Goal: Task Accomplishment & Management: Use online tool/utility

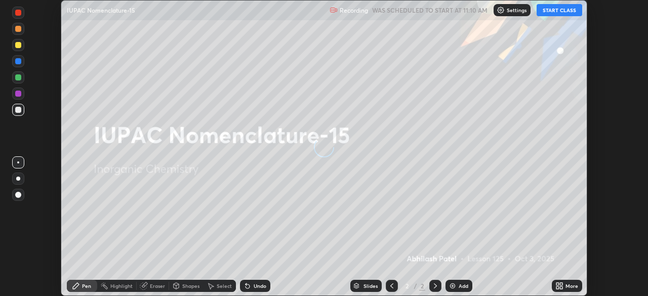
scroll to position [296, 648]
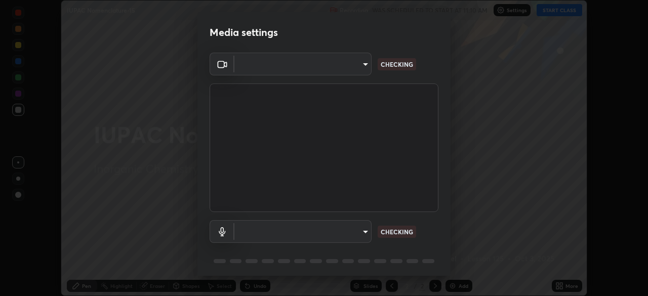
type input "6f19bd17bb1345d3381c364c08f732a45a1be43fbbd3e071611a8edbcb1d3ae0"
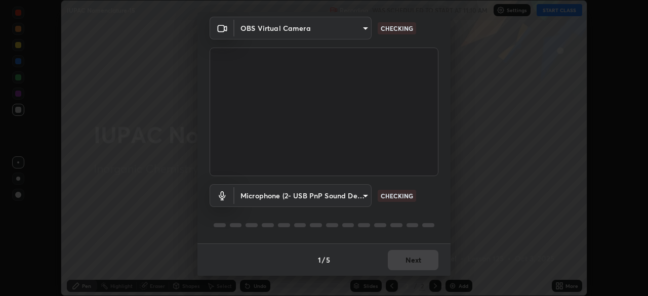
click at [358, 200] on body "Erase all IUPAC Nomenclature-15 Recording WAS SCHEDULED TO START AT 11:10 AM Se…" at bounding box center [324, 148] width 648 height 296
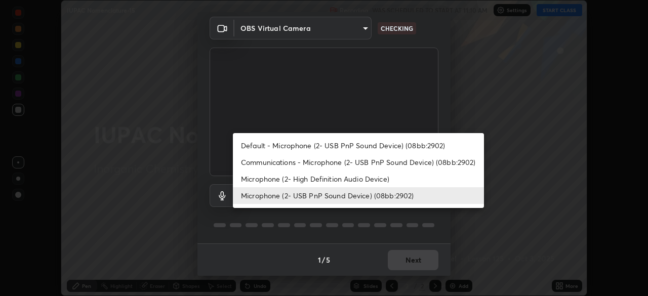
click at [371, 200] on li "Microphone (2- USB PnP Sound Device) (08bb:2902)" at bounding box center [358, 195] width 251 height 17
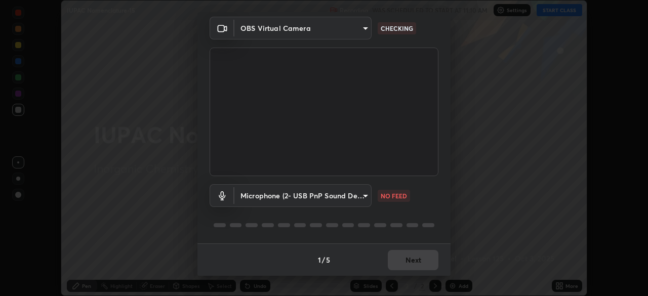
click at [366, 193] on body "Erase all IUPAC Nomenclature-15 Recording WAS SCHEDULED TO START AT 11:10 AM Se…" at bounding box center [324, 148] width 648 height 296
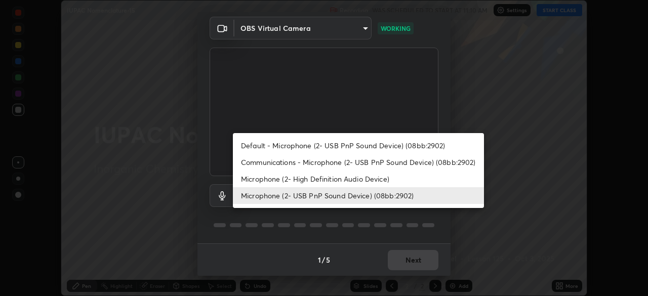
click at [385, 179] on li "Microphone (2- High Definition Audio Device)" at bounding box center [358, 179] width 251 height 17
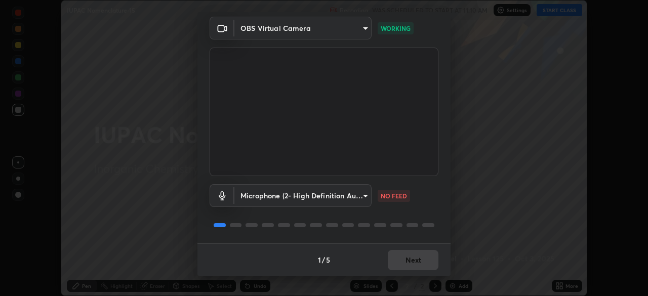
click at [366, 198] on body "Erase all IUPAC Nomenclature-15 Recording WAS SCHEDULED TO START AT 11:10 AM Se…" at bounding box center [324, 148] width 648 height 296
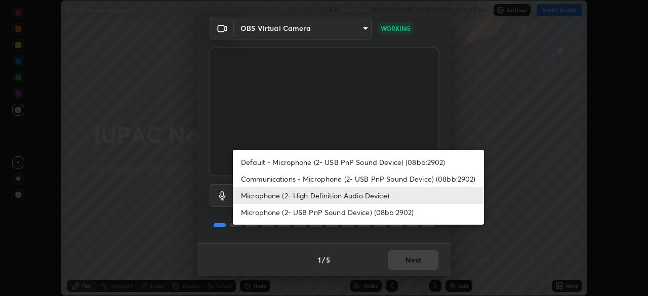
click at [375, 213] on li "Microphone (2- USB PnP Sound Device) (08bb:2902)" at bounding box center [358, 212] width 251 height 17
type input "89ad135f5abaea7f529b724f6d4a33a747c186280d18d4b9a9cbbf40372cb321"
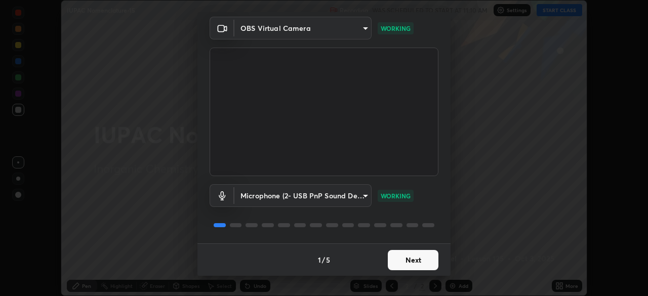
click at [419, 262] on button "Next" at bounding box center [413, 260] width 51 height 20
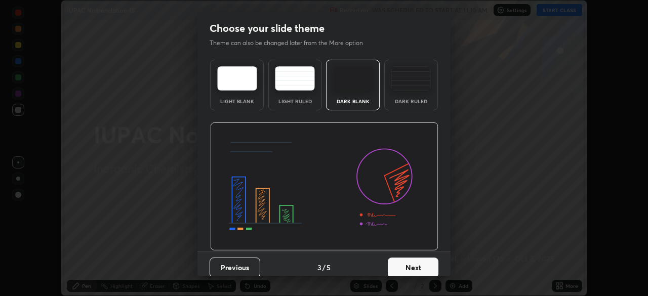
click at [416, 264] on button "Next" at bounding box center [413, 268] width 51 height 20
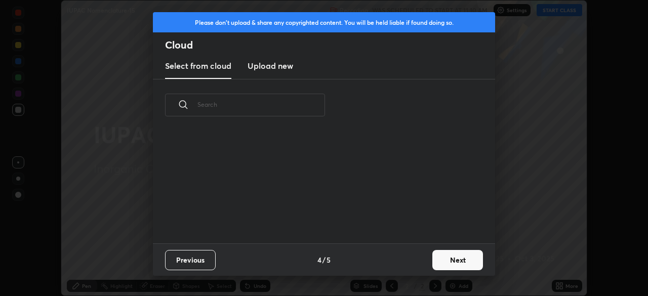
click at [418, 263] on div "Previous 4 / 5 Next" at bounding box center [324, 260] width 342 height 32
click at [444, 260] on button "Next" at bounding box center [457, 260] width 51 height 20
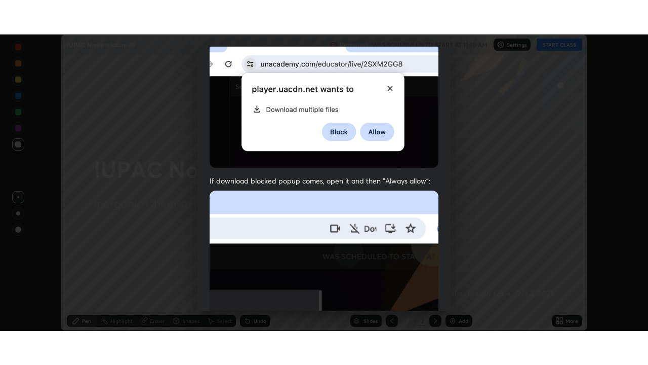
scroll to position [243, 0]
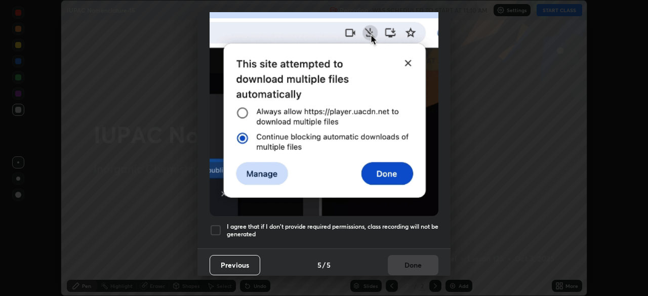
click at [406, 223] on h5 "I agree that if I don't provide required permissions, class recording will not …" at bounding box center [333, 231] width 212 height 16
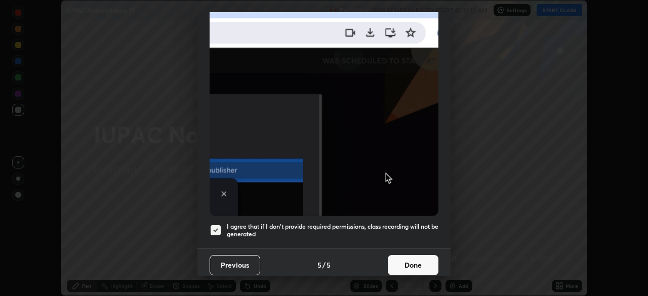
click at [417, 258] on button "Done" at bounding box center [413, 265] width 51 height 20
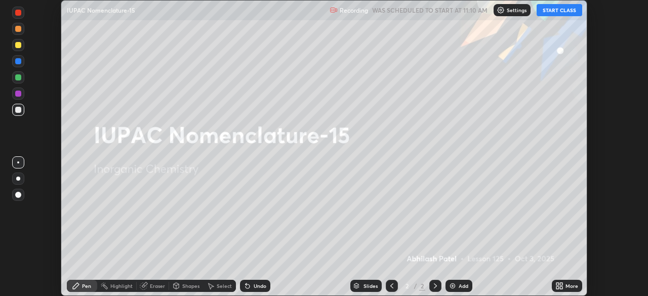
click at [567, 286] on div "More" at bounding box center [572, 286] width 13 height 5
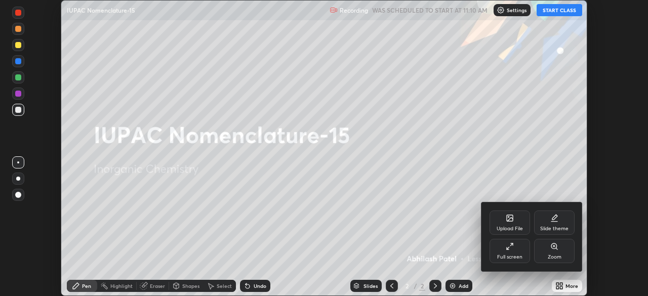
click at [514, 257] on div "Full screen" at bounding box center [509, 257] width 25 height 5
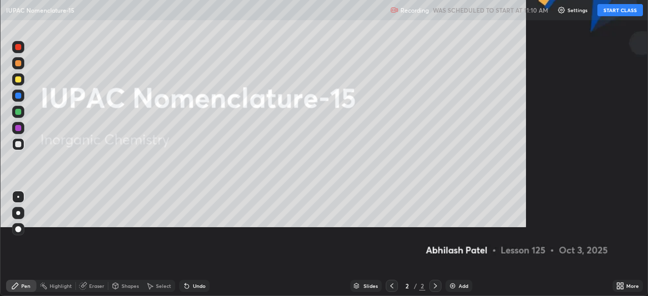
scroll to position [365, 648]
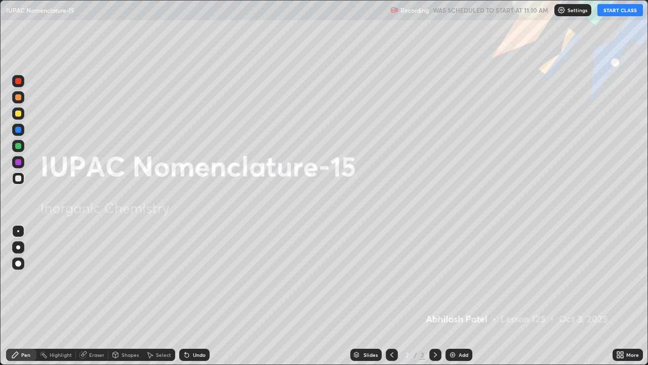
click at [462, 296] on div "Add" at bounding box center [459, 354] width 27 height 12
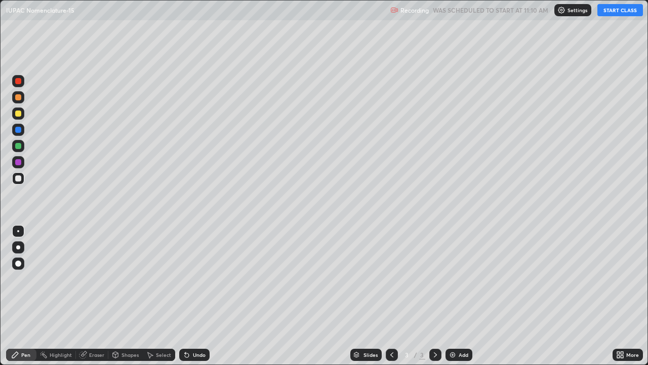
click at [613, 12] on button "START CLASS" at bounding box center [620, 10] width 46 height 12
click at [131, 296] on div "Shapes" at bounding box center [125, 354] width 34 height 12
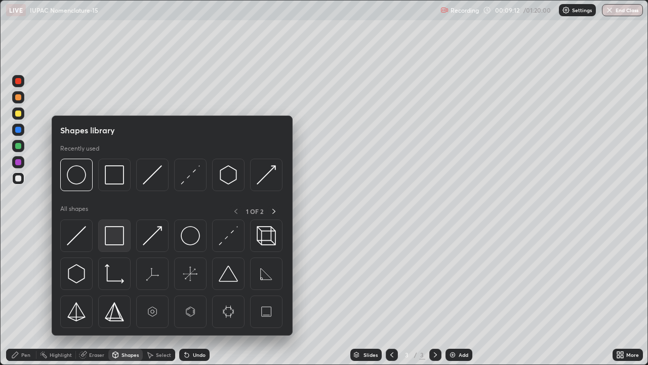
click at [122, 241] on img at bounding box center [114, 235] width 19 height 19
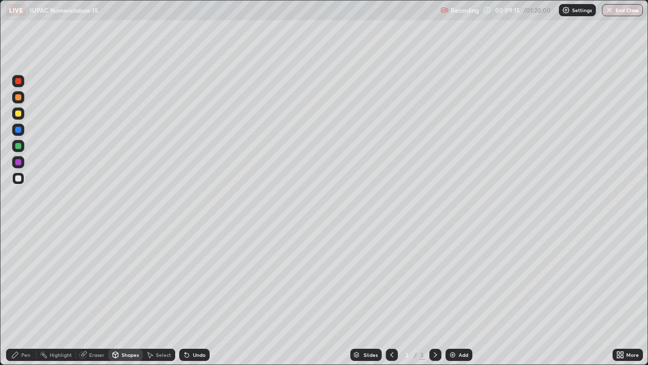
click at [26, 296] on div "Pen" at bounding box center [25, 354] width 9 height 5
click at [126, 296] on div "Shapes" at bounding box center [130, 354] width 17 height 5
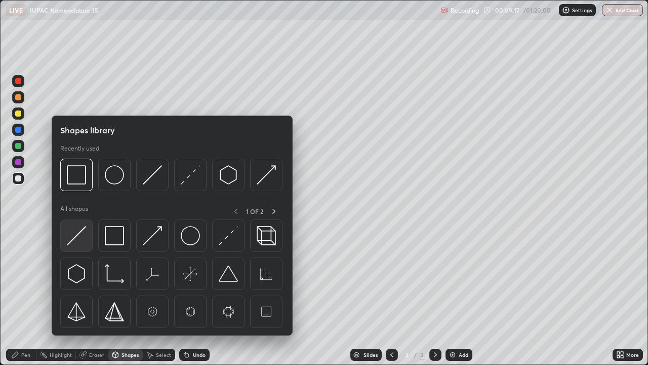
click at [78, 237] on img at bounding box center [76, 235] width 19 height 19
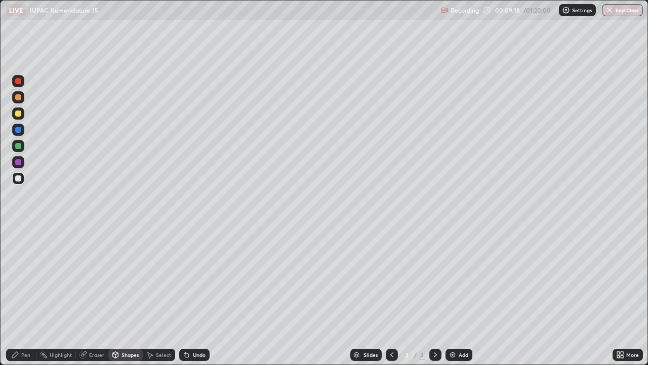
click at [24, 296] on div "Pen" at bounding box center [25, 354] width 9 height 5
click at [19, 251] on div at bounding box center [18, 247] width 12 height 12
click at [118, 296] on icon at bounding box center [115, 354] width 8 height 8
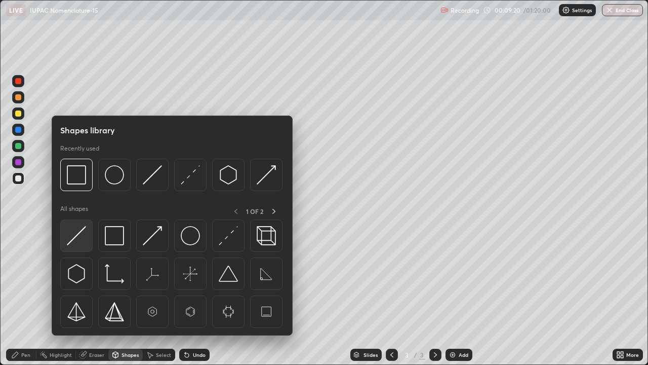
click at [80, 243] on img at bounding box center [76, 235] width 19 height 19
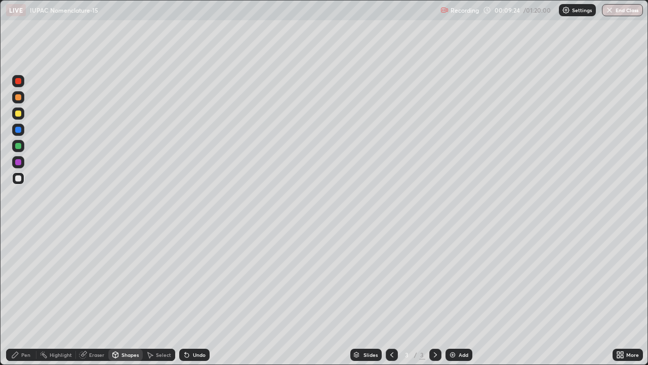
click at [23, 296] on div "Pen" at bounding box center [25, 354] width 9 height 5
click at [20, 182] on div at bounding box center [18, 178] width 12 height 12
click at [20, 113] on div at bounding box center [18, 113] width 6 height 6
click at [197, 296] on div "Undo" at bounding box center [194, 354] width 30 height 12
click at [198, 296] on div "Undo" at bounding box center [194, 354] width 30 height 12
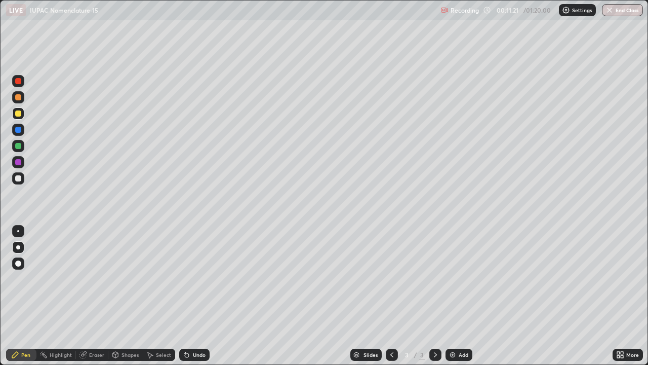
click at [196, 296] on div "Undo" at bounding box center [199, 354] width 13 height 5
click at [191, 296] on div "Undo" at bounding box center [194, 354] width 30 height 12
click at [185, 296] on icon at bounding box center [185, 352] width 1 height 1
click at [189, 296] on div "Undo" at bounding box center [194, 354] width 30 height 12
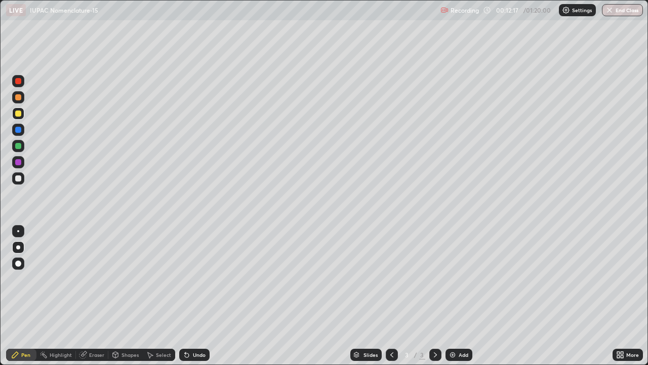
click at [191, 296] on div "Undo" at bounding box center [194, 354] width 30 height 12
click at [195, 296] on div "Undo" at bounding box center [194, 354] width 30 height 12
click at [193, 296] on div "Undo" at bounding box center [199, 354] width 13 height 5
click at [459, 296] on div "Add" at bounding box center [464, 354] width 10 height 5
click at [127, 296] on div "Shapes" at bounding box center [130, 354] width 17 height 5
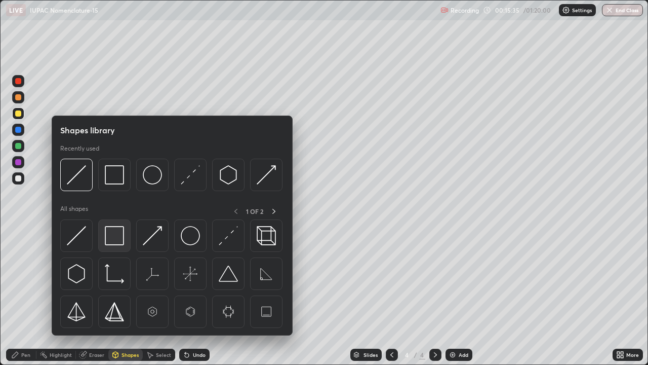
click at [113, 234] on img at bounding box center [114, 235] width 19 height 19
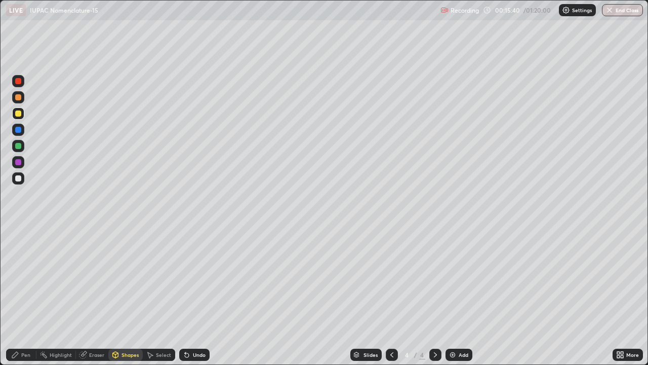
click at [23, 296] on div "Pen" at bounding box center [21, 354] width 30 height 12
click at [195, 296] on div "Undo" at bounding box center [199, 354] width 13 height 5
click at [130, 296] on div "Shapes" at bounding box center [130, 354] width 17 height 5
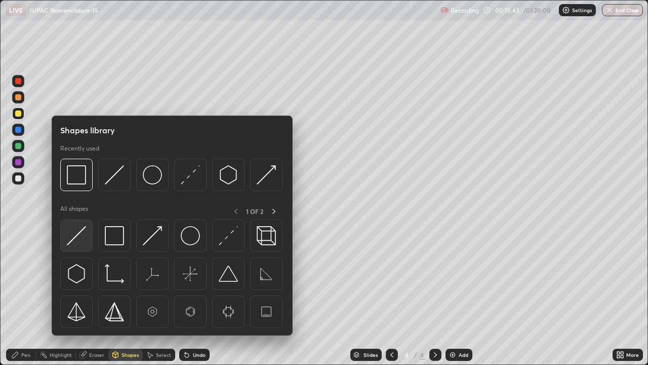
click at [79, 238] on img at bounding box center [76, 235] width 19 height 19
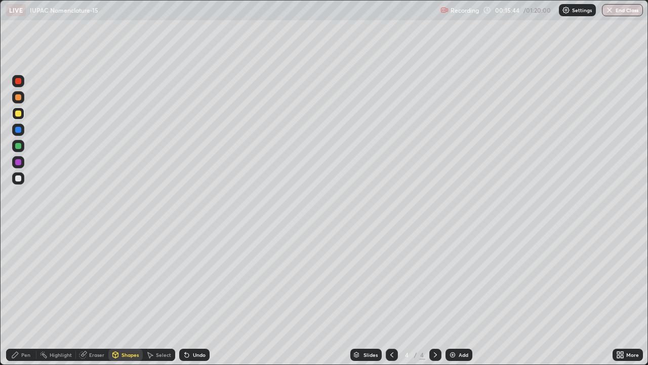
click at [19, 183] on div at bounding box center [18, 178] width 12 height 12
click at [199, 296] on div "Undo" at bounding box center [199, 354] width 13 height 5
click at [25, 296] on div "Pen" at bounding box center [25, 354] width 9 height 5
click at [19, 131] on div at bounding box center [18, 130] width 6 height 6
click at [18, 82] on div at bounding box center [18, 81] width 6 height 6
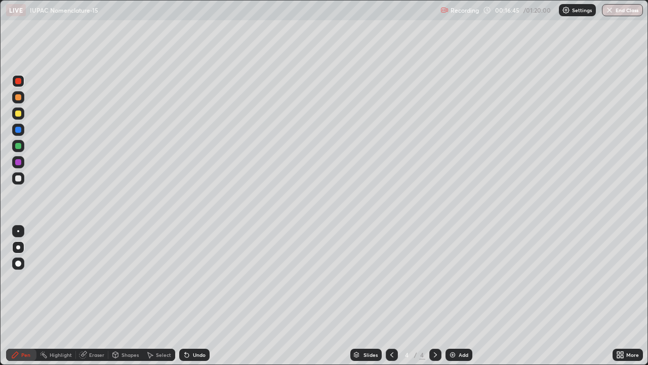
click at [19, 111] on div at bounding box center [18, 113] width 6 height 6
click at [201, 296] on div "Undo" at bounding box center [194, 354] width 30 height 12
click at [205, 296] on div "Undo" at bounding box center [194, 354] width 30 height 12
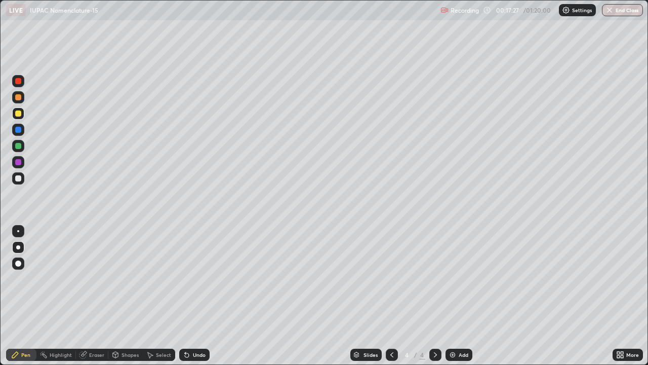
click at [199, 296] on div "Undo" at bounding box center [194, 354] width 30 height 12
click at [196, 296] on div "Undo" at bounding box center [194, 354] width 30 height 12
click at [198, 296] on div "Undo" at bounding box center [199, 354] width 13 height 5
click at [196, 296] on div "Undo" at bounding box center [194, 354] width 30 height 12
click at [197, 296] on div "Undo" at bounding box center [199, 354] width 13 height 5
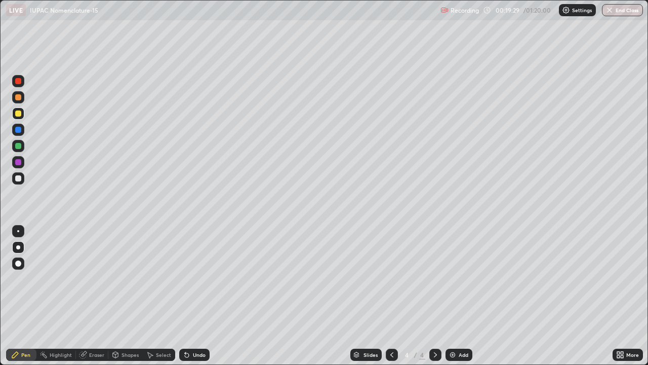
click at [123, 296] on div "Shapes" at bounding box center [130, 354] width 17 height 5
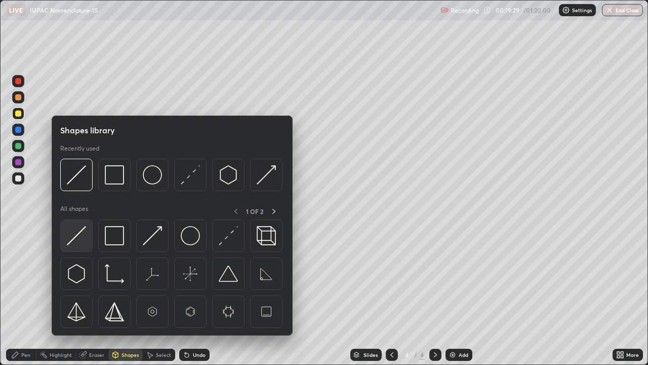
click at [85, 233] on img at bounding box center [76, 235] width 19 height 19
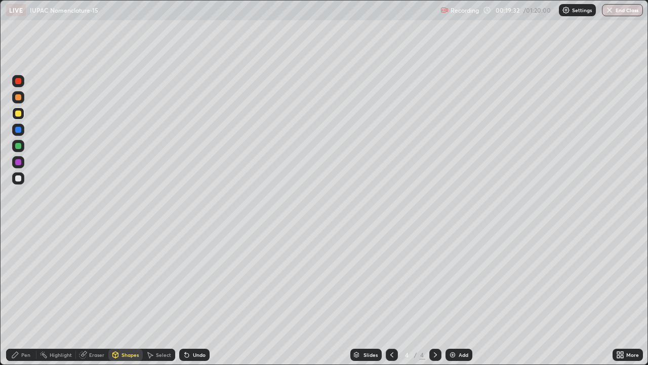
click at [26, 296] on div "Pen" at bounding box center [25, 354] width 9 height 5
click at [127, 296] on div "Shapes" at bounding box center [125, 354] width 34 height 12
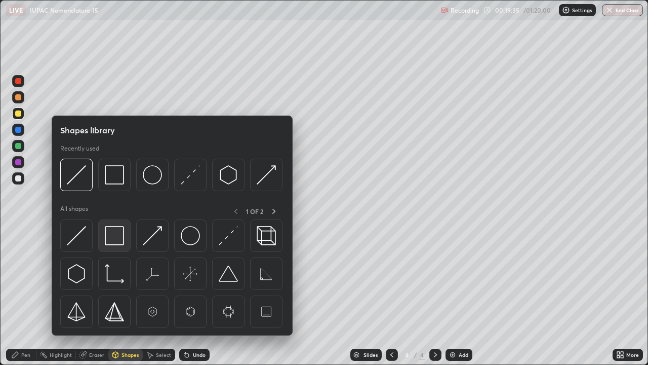
click at [126, 235] on div at bounding box center [114, 235] width 32 height 32
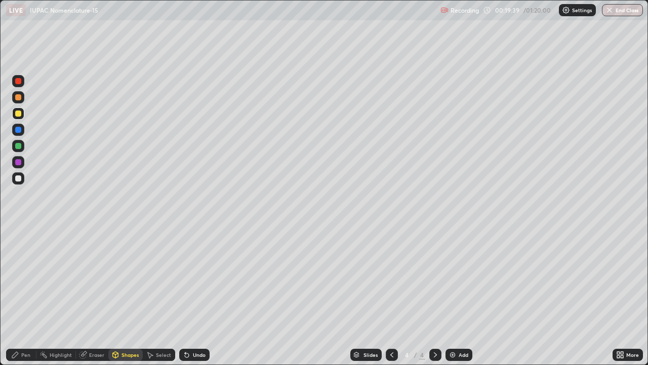
click at [33, 296] on div "Pen" at bounding box center [21, 354] width 30 height 12
click at [191, 296] on div "Undo" at bounding box center [194, 354] width 30 height 12
click at [134, 296] on div "Shapes" at bounding box center [130, 354] width 17 height 5
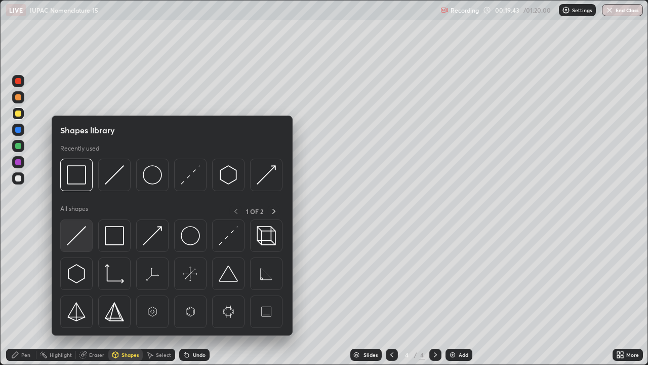
click at [82, 236] on img at bounding box center [76, 235] width 19 height 19
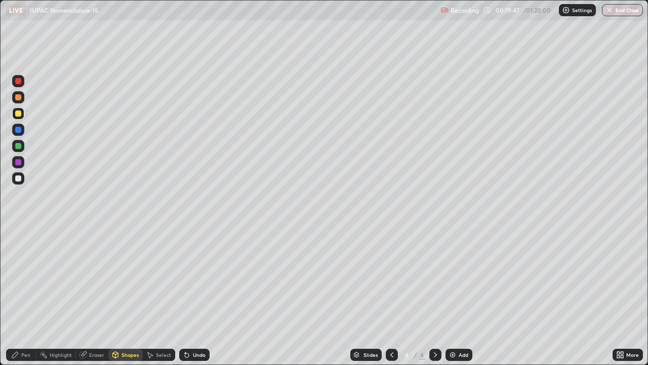
click at [23, 296] on div "Pen" at bounding box center [25, 354] width 9 height 5
click at [23, 147] on div at bounding box center [18, 146] width 12 height 12
click at [101, 296] on div "Eraser" at bounding box center [96, 354] width 15 height 5
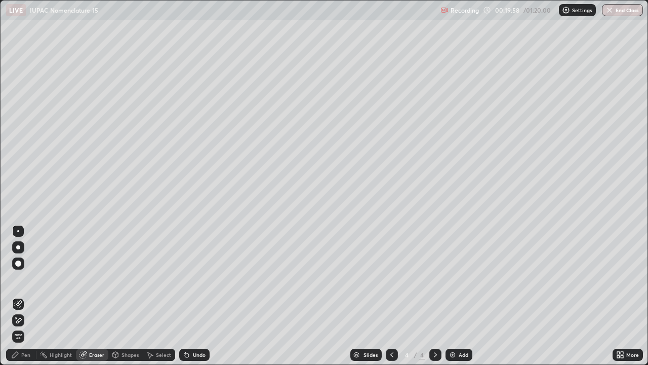
click at [133, 296] on div "Shapes" at bounding box center [130, 354] width 17 height 5
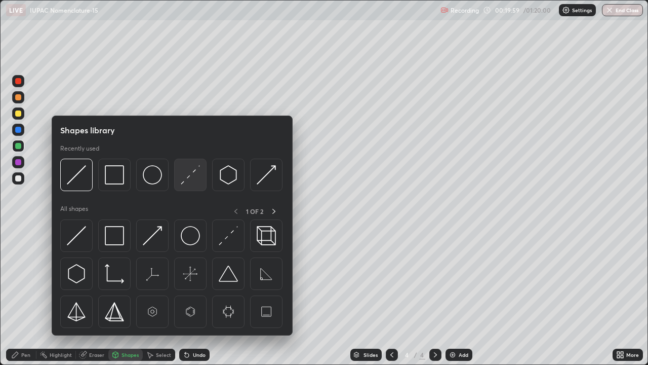
click at [191, 176] on img at bounding box center [190, 174] width 19 height 19
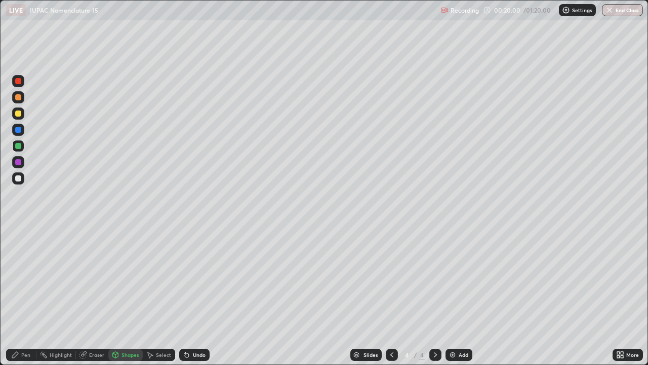
click at [25, 164] on div at bounding box center [18, 162] width 16 height 16
click at [23, 296] on div "Pen" at bounding box center [21, 354] width 30 height 12
click at [208, 296] on div "Undo" at bounding box center [194, 354] width 30 height 12
click at [206, 296] on div "Undo" at bounding box center [194, 354] width 30 height 12
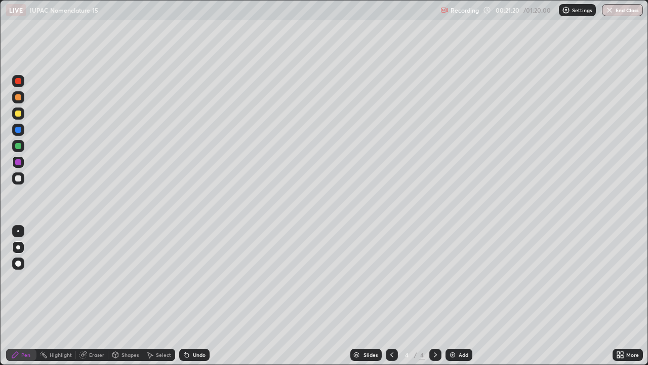
click at [463, 296] on div "Add" at bounding box center [464, 354] width 10 height 5
click at [127, 296] on div "Shapes" at bounding box center [125, 354] width 34 height 12
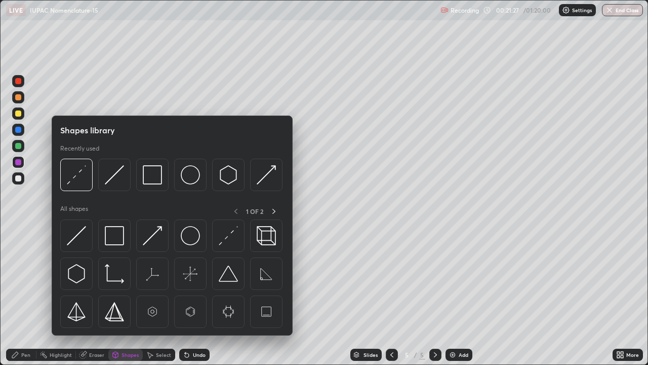
click at [124, 296] on div "Shapes" at bounding box center [130, 354] width 17 height 5
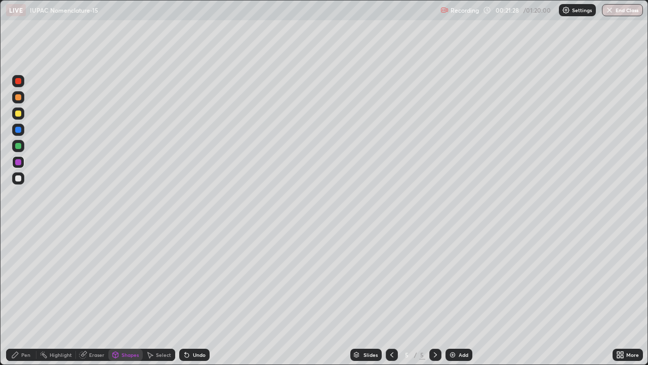
click at [123, 296] on div "Shapes" at bounding box center [130, 354] width 17 height 5
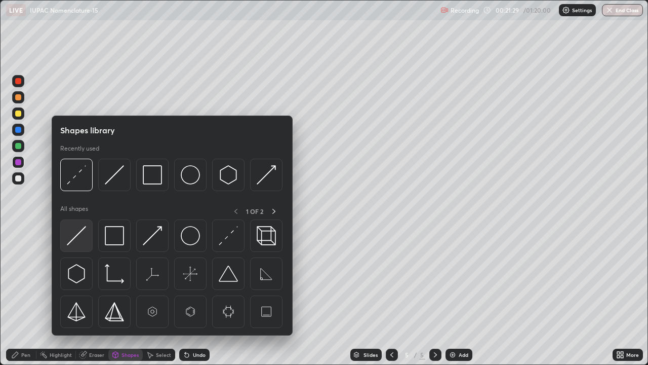
click at [79, 237] on img at bounding box center [76, 235] width 19 height 19
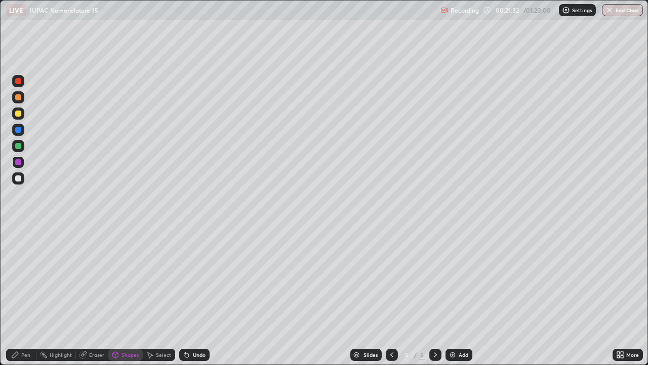
click at [24, 296] on div "Pen" at bounding box center [25, 354] width 9 height 5
click at [18, 179] on div at bounding box center [18, 178] width 6 height 6
click at [189, 296] on icon at bounding box center [187, 354] width 8 height 8
click at [127, 296] on div "Shapes" at bounding box center [125, 354] width 34 height 12
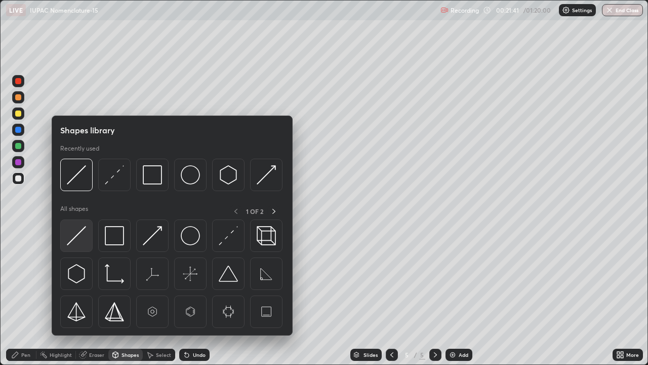
click at [76, 240] on img at bounding box center [76, 235] width 19 height 19
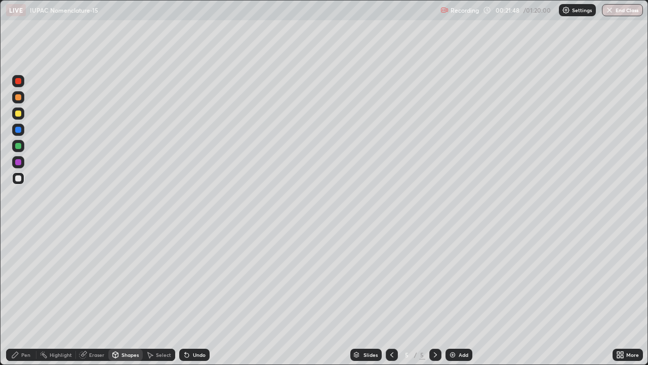
click at [133, 296] on div "Shapes" at bounding box center [125, 354] width 34 height 12
click at [156, 296] on div "Select" at bounding box center [163, 354] width 15 height 5
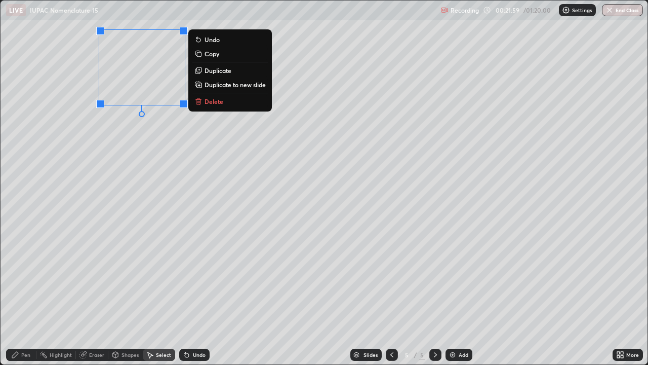
click at [212, 70] on p "Duplicate" at bounding box center [218, 70] width 27 height 8
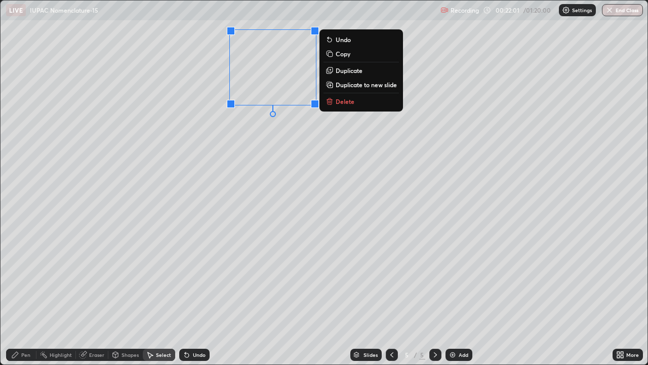
click at [225, 145] on div "0 ° Undo Copy Duplicate Duplicate to new slide Delete" at bounding box center [324, 183] width 647 height 364
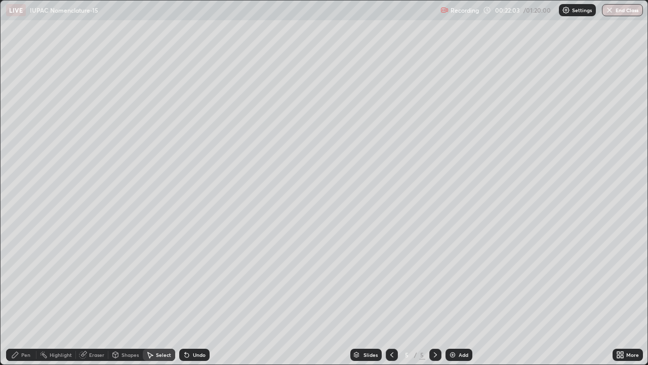
click at [25, 296] on div "Pen" at bounding box center [25, 354] width 9 height 5
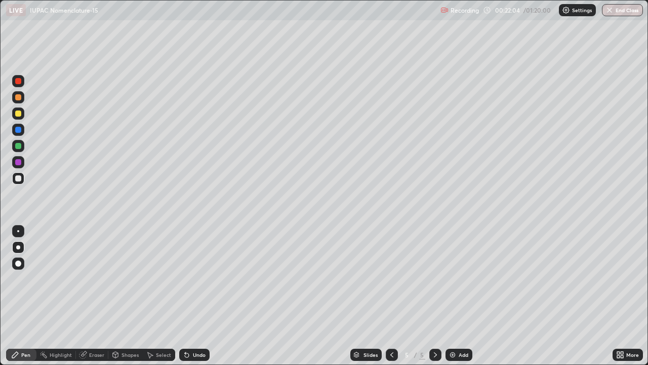
click at [124, 296] on div "Shapes" at bounding box center [130, 354] width 17 height 5
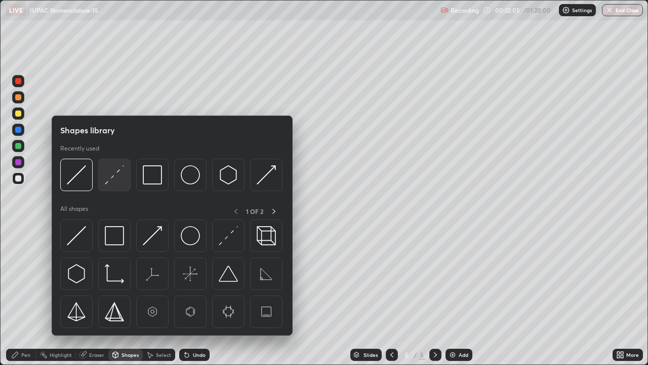
click at [111, 184] on img at bounding box center [114, 174] width 19 height 19
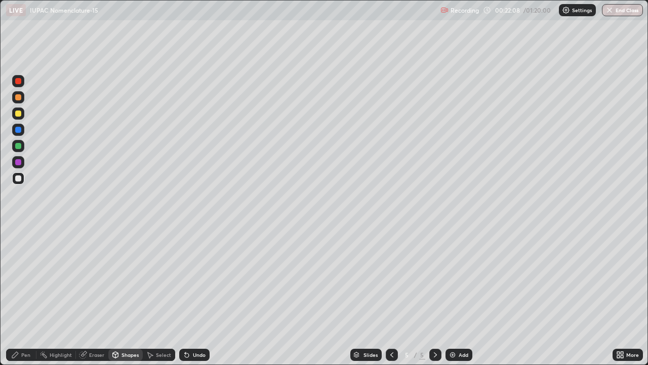
click at [195, 296] on div "Undo" at bounding box center [194, 354] width 30 height 12
click at [22, 163] on div at bounding box center [18, 162] width 12 height 12
click at [21, 99] on div at bounding box center [18, 97] width 12 height 12
click at [193, 296] on div "Undo" at bounding box center [199, 354] width 13 height 5
click at [190, 296] on div "Undo" at bounding box center [194, 354] width 30 height 12
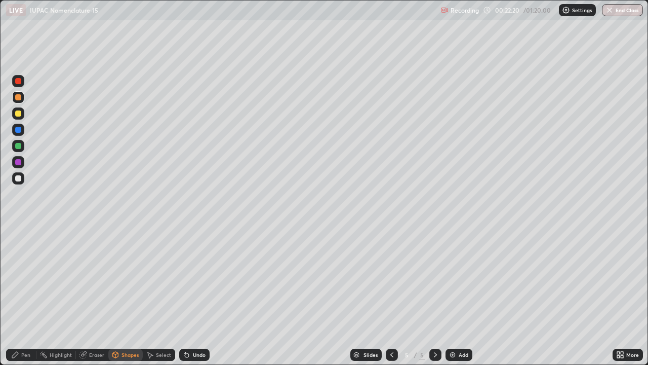
click at [190, 296] on div "Undo" at bounding box center [194, 354] width 30 height 12
click at [27, 296] on div "Pen" at bounding box center [21, 354] width 30 height 12
click at [26, 296] on div "Pen" at bounding box center [25, 354] width 9 height 5
click at [93, 296] on div "Eraser" at bounding box center [96, 354] width 15 height 5
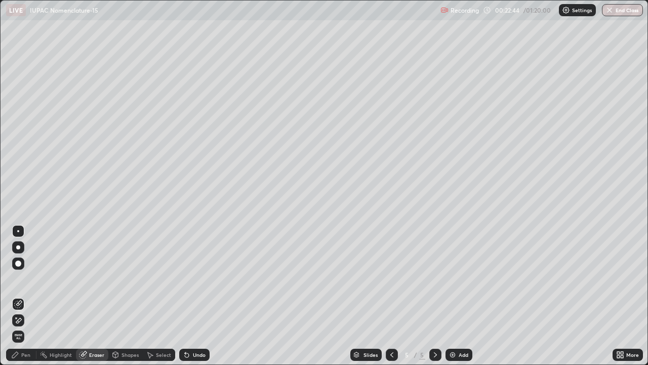
click at [129, 296] on div "Shapes" at bounding box center [130, 354] width 17 height 5
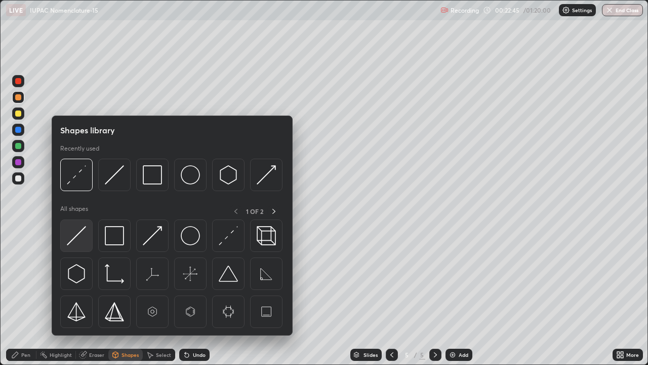
click at [76, 238] on img at bounding box center [76, 235] width 19 height 19
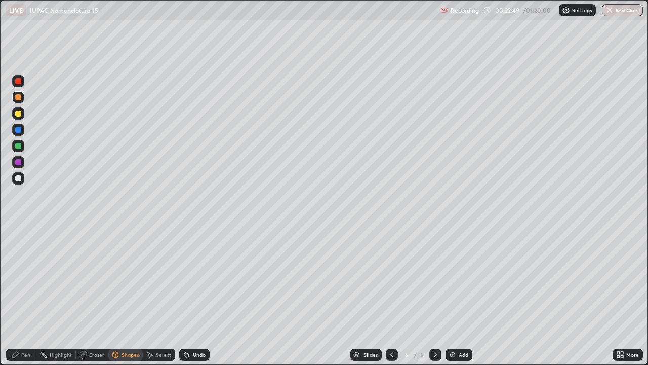
click at [201, 296] on div "Undo" at bounding box center [194, 354] width 30 height 12
click at [29, 296] on div "Pen" at bounding box center [25, 354] width 9 height 5
click at [23, 180] on div at bounding box center [18, 178] width 12 height 12
click at [162, 296] on div "Select" at bounding box center [163, 354] width 15 height 5
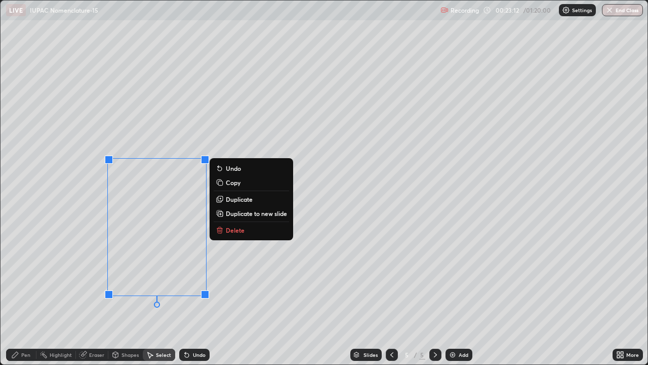
click at [239, 198] on p "Duplicate" at bounding box center [239, 199] width 27 height 8
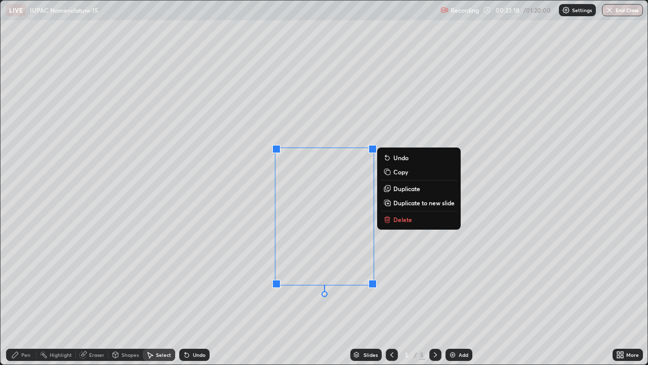
click at [251, 217] on div "0 ° Undo Copy Duplicate Duplicate to new slide Delete" at bounding box center [324, 183] width 647 height 364
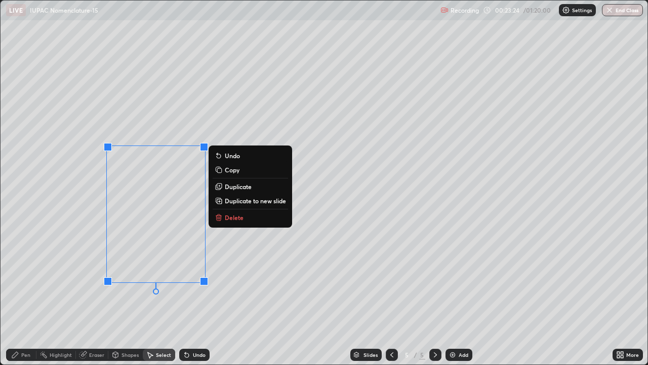
click at [225, 245] on div "0 ° Undo Copy Duplicate Duplicate to new slide Delete" at bounding box center [324, 183] width 647 height 364
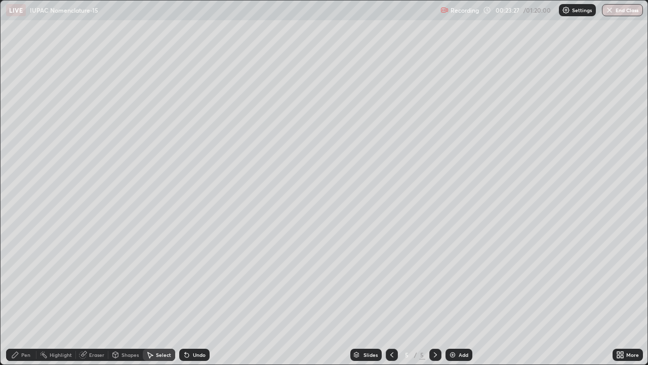
click at [19, 296] on icon at bounding box center [15, 354] width 8 height 8
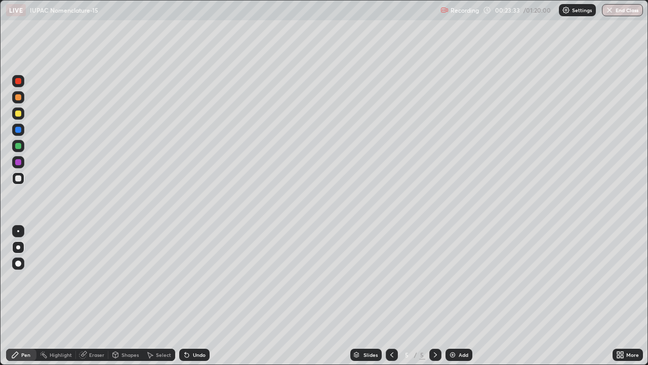
click at [96, 296] on div "Eraser" at bounding box center [96, 354] width 15 height 5
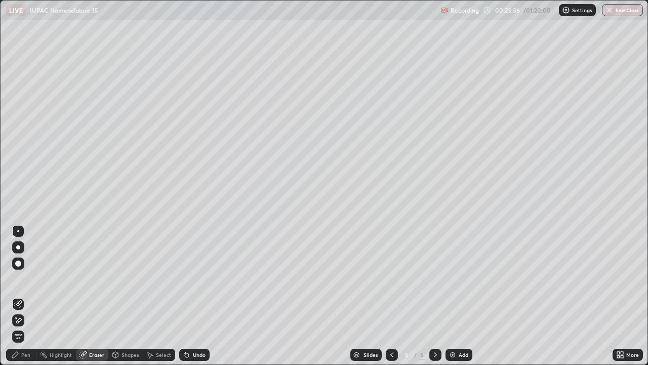
click at [29, 296] on div "Pen" at bounding box center [25, 354] width 9 height 5
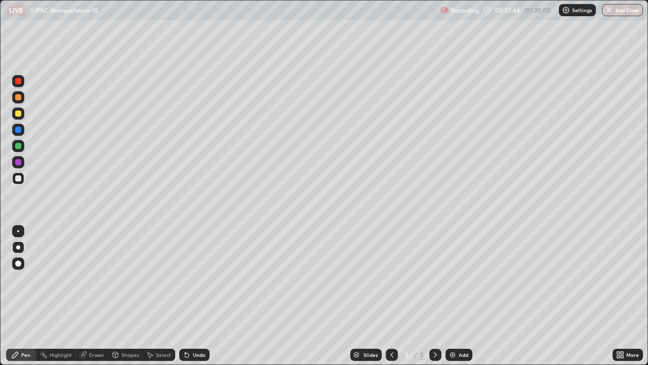
click at [17, 164] on div at bounding box center [18, 162] width 6 height 6
click at [632, 296] on div "More" at bounding box center [632, 354] width 13 height 5
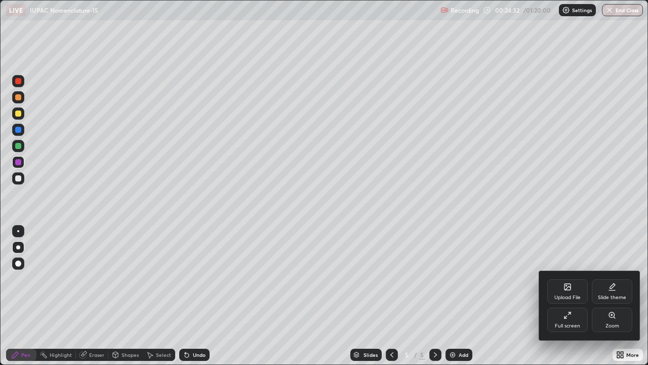
click at [367, 242] on div at bounding box center [324, 182] width 648 height 365
click at [365, 239] on div "Upload File Slide theme Full screen Zoom" at bounding box center [324, 182] width 648 height 365
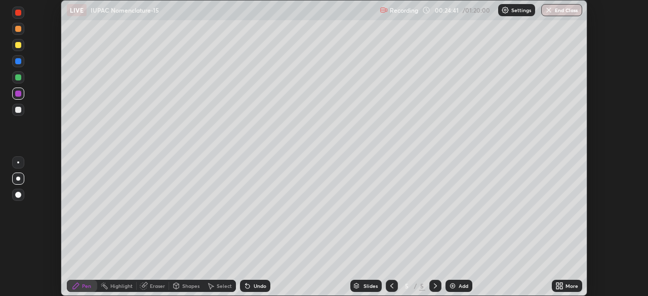
scroll to position [50331, 49980]
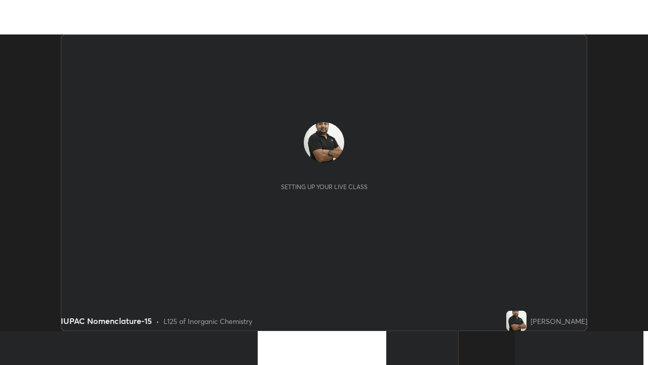
scroll to position [296, 648]
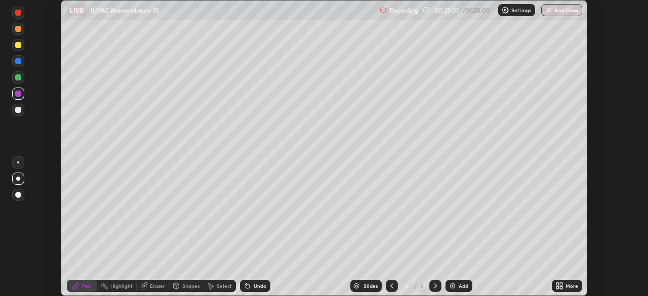
click at [561, 284] on icon at bounding box center [561, 284] width 3 height 3
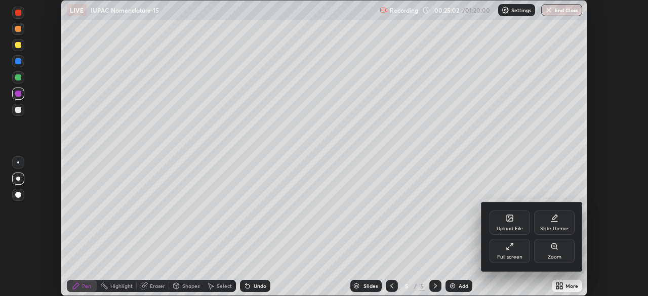
click at [518, 257] on div "Full screen" at bounding box center [509, 257] width 25 height 5
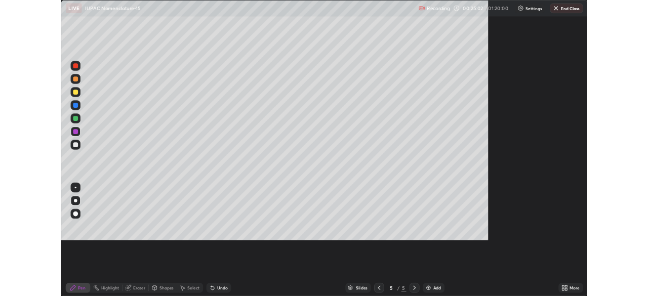
scroll to position [365, 648]
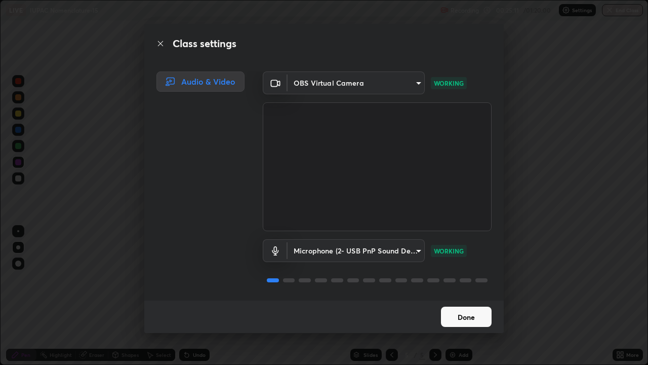
click at [456, 296] on button "Done" at bounding box center [466, 316] width 51 height 20
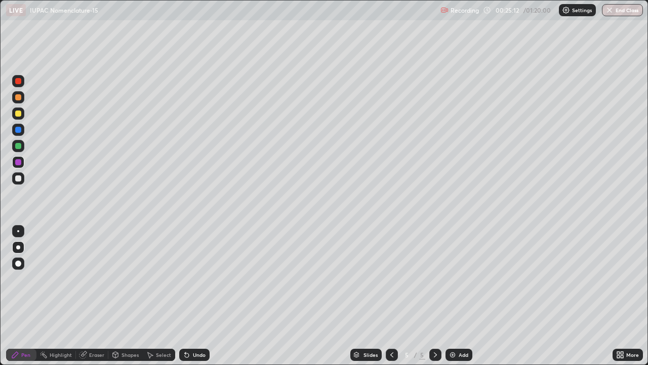
click at [206, 296] on div "Undo" at bounding box center [194, 354] width 30 height 12
click at [207, 296] on div "Undo" at bounding box center [194, 354] width 30 height 12
click at [201, 296] on div "Undo" at bounding box center [194, 354] width 30 height 12
click at [19, 179] on div at bounding box center [18, 178] width 6 height 6
click at [457, 296] on div "Add" at bounding box center [459, 354] width 27 height 12
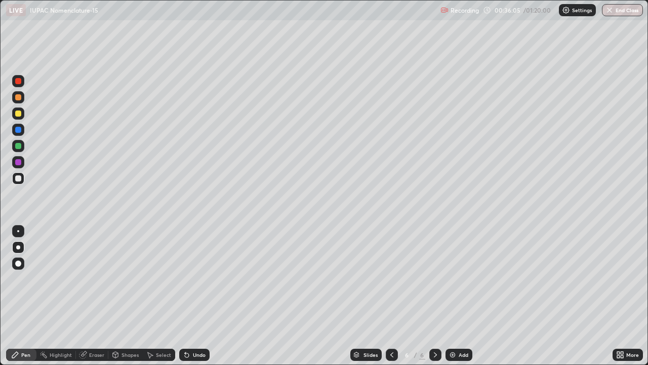
click at [125, 296] on div "Shapes" at bounding box center [130, 354] width 17 height 5
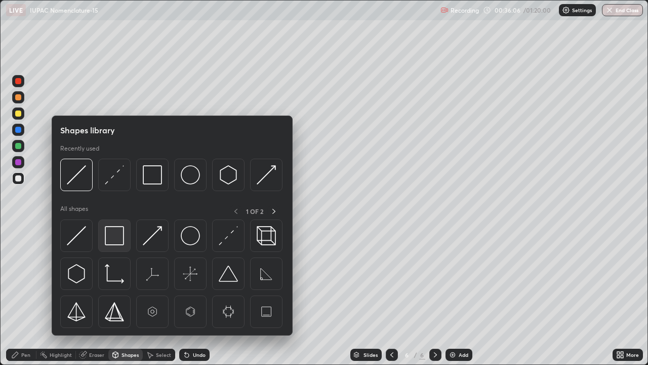
click at [122, 241] on img at bounding box center [114, 235] width 19 height 19
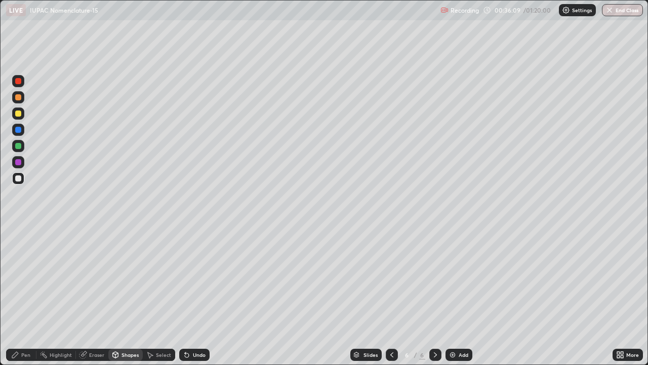
click at [92, 296] on div "Eraser" at bounding box center [92, 354] width 32 height 20
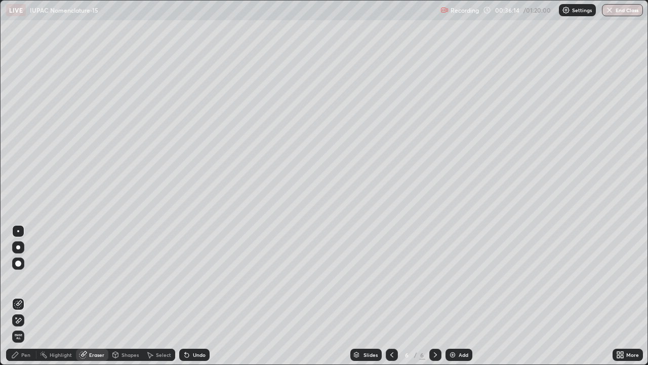
click at [130, 296] on div "Shapes" at bounding box center [130, 354] width 17 height 5
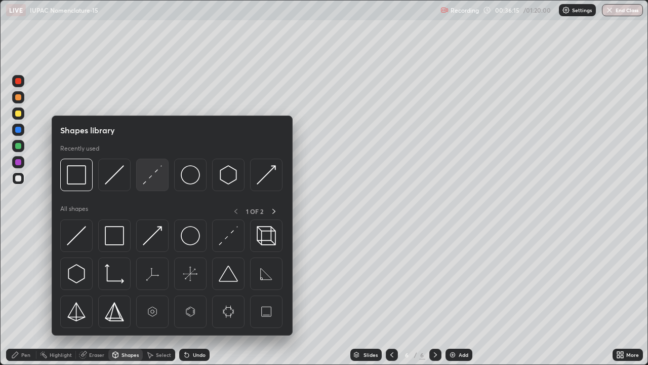
click at [152, 184] on img at bounding box center [152, 174] width 19 height 19
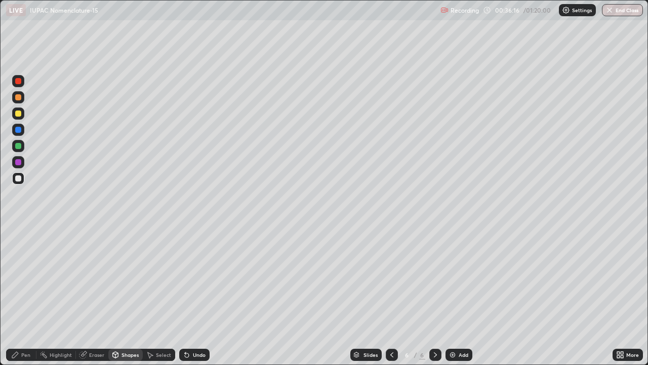
click at [20, 167] on div at bounding box center [18, 162] width 12 height 12
click at [118, 296] on icon at bounding box center [115, 354] width 8 height 8
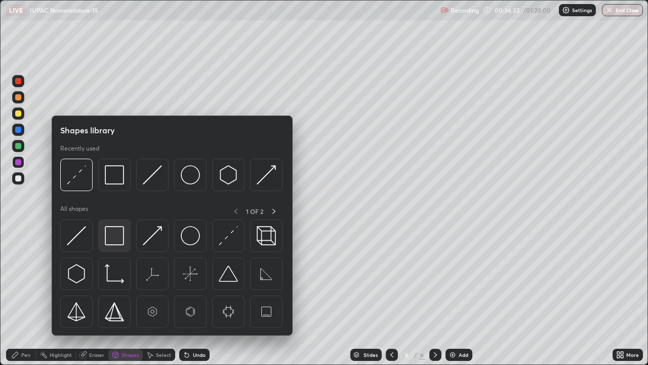
click at [118, 241] on img at bounding box center [114, 235] width 19 height 19
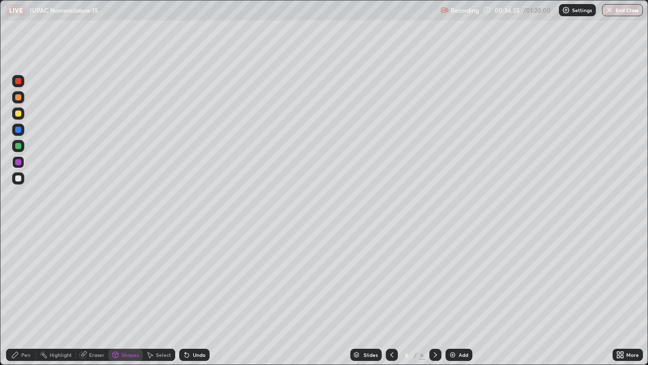
click at [20, 117] on div at bounding box center [18, 113] width 12 height 12
click at [198, 296] on div "Undo" at bounding box center [199, 354] width 13 height 5
click at [93, 296] on div "Eraser" at bounding box center [96, 354] width 15 height 5
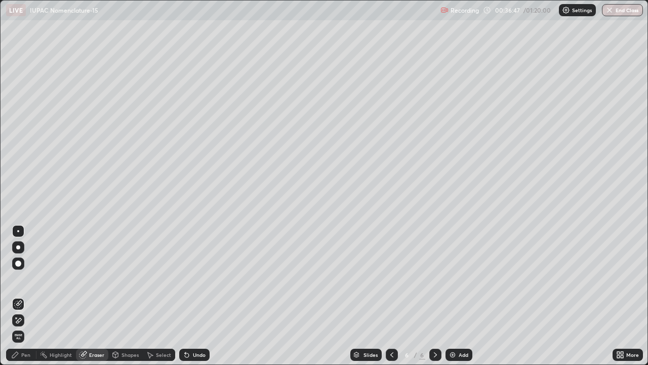
click at [24, 296] on div "Pen" at bounding box center [21, 354] width 30 height 12
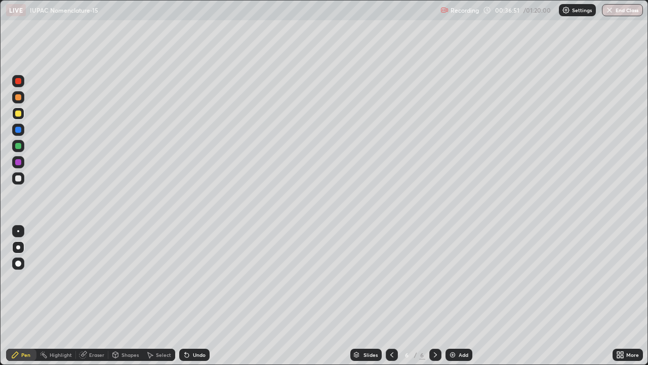
click at [195, 296] on div "Undo" at bounding box center [199, 354] width 13 height 5
click at [159, 296] on div "Select" at bounding box center [163, 354] width 15 height 5
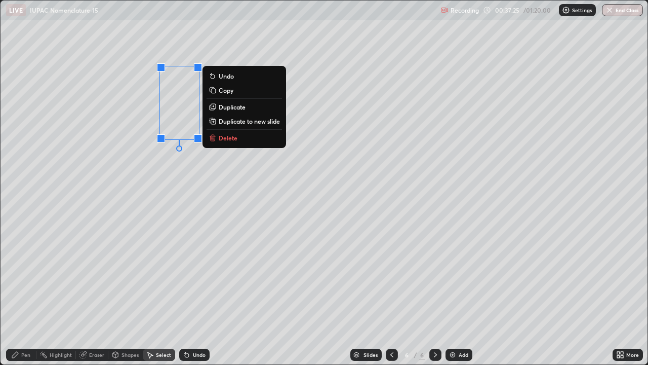
click at [27, 296] on div "Pen" at bounding box center [25, 354] width 9 height 5
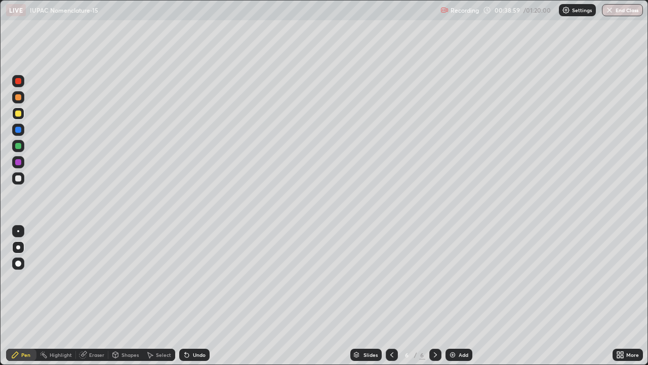
click at [193, 296] on div "Undo" at bounding box center [199, 354] width 13 height 5
click at [203, 296] on div "Undo" at bounding box center [199, 354] width 13 height 5
click at [191, 296] on div "Undo" at bounding box center [194, 354] width 30 height 12
click at [189, 296] on div "Undo" at bounding box center [194, 354] width 30 height 12
click at [188, 296] on div "Undo" at bounding box center [194, 354] width 30 height 12
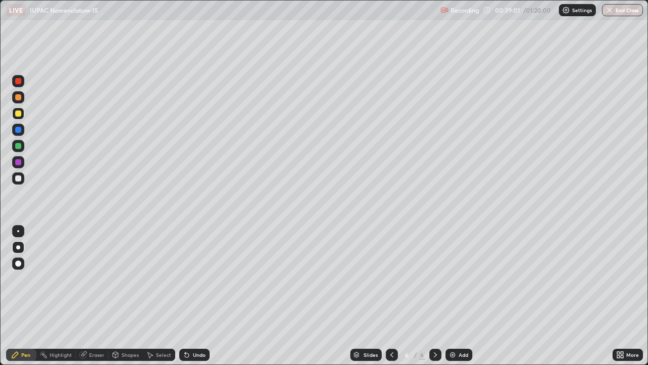
click at [184, 296] on div "Undo" at bounding box center [194, 354] width 30 height 12
click at [188, 296] on icon at bounding box center [187, 354] width 8 height 8
click at [186, 296] on icon at bounding box center [187, 355] width 4 height 4
click at [188, 296] on icon at bounding box center [187, 354] width 8 height 8
click at [190, 296] on div "Undo" at bounding box center [194, 354] width 30 height 12
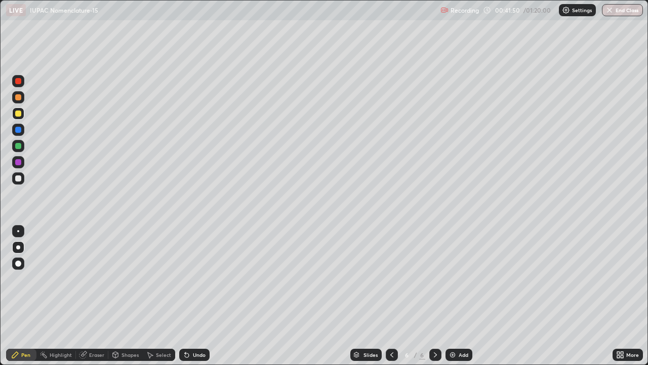
click at [190, 296] on div "Undo" at bounding box center [194, 354] width 30 height 12
click at [205, 296] on div "Undo" at bounding box center [194, 354] width 30 height 12
click at [198, 296] on div "Undo" at bounding box center [199, 354] width 13 height 5
click at [207, 296] on div "Undo" at bounding box center [194, 354] width 30 height 12
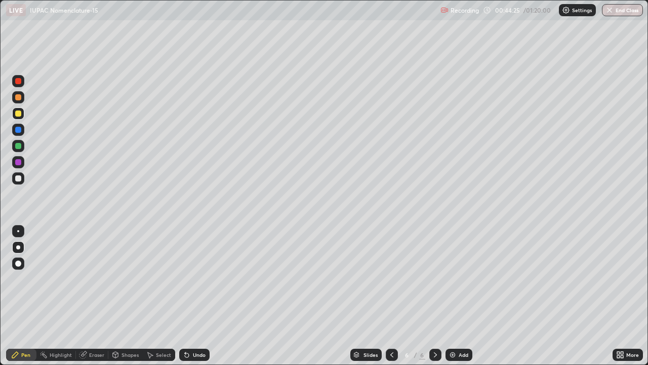
click at [205, 296] on div "Undo" at bounding box center [194, 354] width 30 height 12
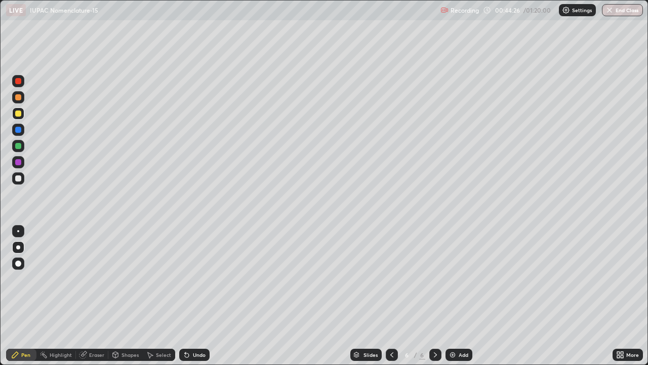
click at [205, 296] on div "Undo" at bounding box center [194, 354] width 30 height 12
click at [206, 296] on div "Undo" at bounding box center [194, 354] width 30 height 12
click at [205, 296] on div "Undo" at bounding box center [194, 354] width 30 height 12
click at [206, 296] on div "Undo" at bounding box center [194, 354] width 30 height 12
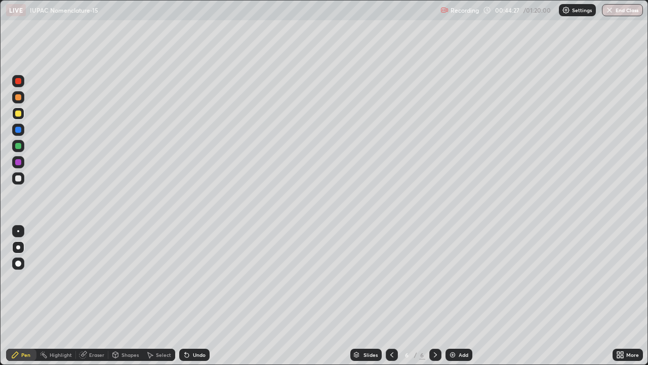
click at [206, 296] on div "Undo" at bounding box center [194, 354] width 30 height 12
click at [205, 296] on div "Undo" at bounding box center [194, 354] width 30 height 12
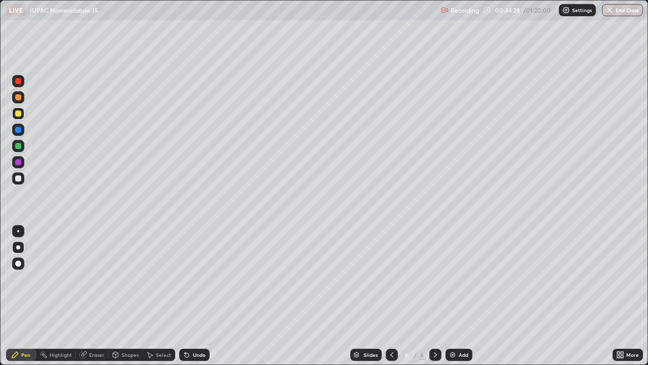
click at [204, 296] on div "Undo" at bounding box center [199, 354] width 13 height 5
click at [205, 296] on div "Undo" at bounding box center [194, 354] width 30 height 12
click at [200, 296] on div "Undo" at bounding box center [199, 354] width 13 height 5
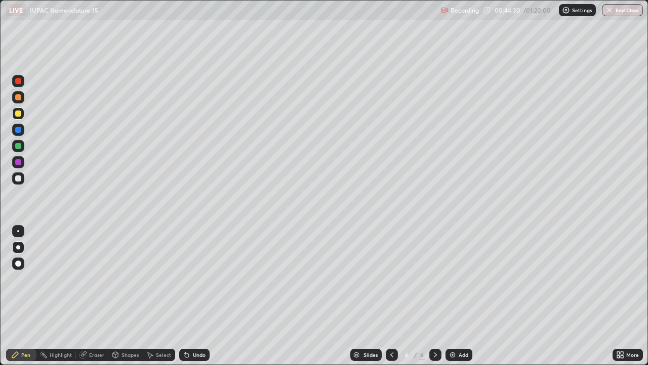
click at [200, 296] on div "Undo" at bounding box center [199, 354] width 13 height 5
click at [457, 296] on div "Add" at bounding box center [459, 354] width 27 height 12
click at [128, 296] on div "Shapes" at bounding box center [125, 354] width 34 height 12
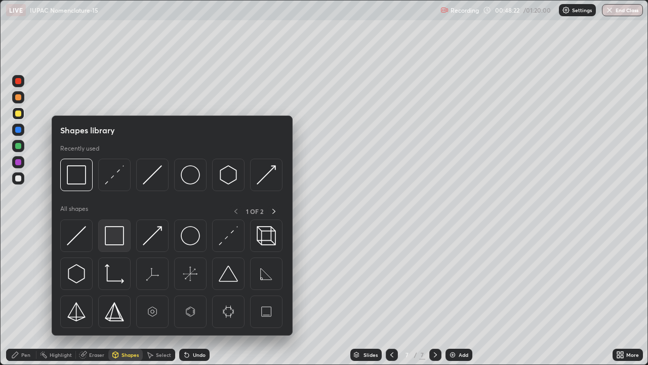
click at [118, 240] on img at bounding box center [114, 235] width 19 height 19
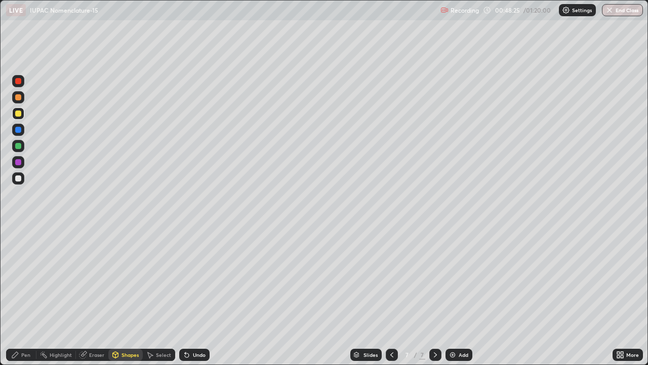
click at [28, 296] on div "Pen" at bounding box center [25, 354] width 9 height 5
click at [122, 296] on div "Shapes" at bounding box center [125, 354] width 34 height 12
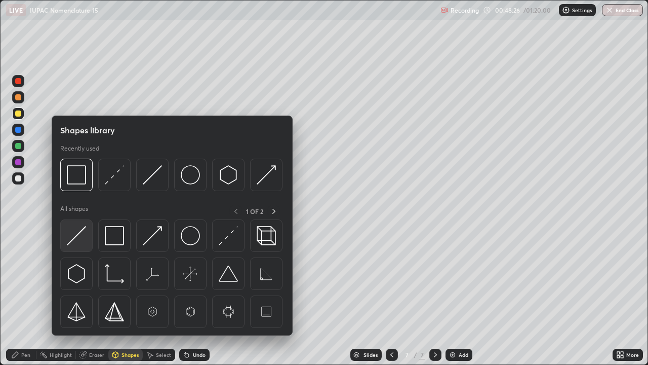
click at [79, 241] on img at bounding box center [76, 235] width 19 height 19
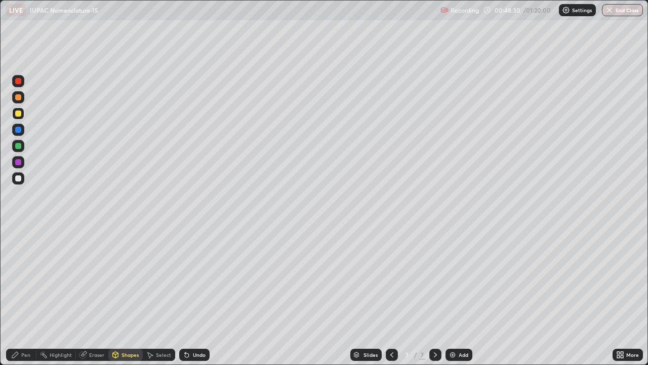
click at [190, 296] on div "Undo" at bounding box center [192, 354] width 34 height 20
click at [27, 296] on div "Pen" at bounding box center [25, 354] width 9 height 5
click at [128, 296] on div "Shapes" at bounding box center [130, 354] width 17 height 5
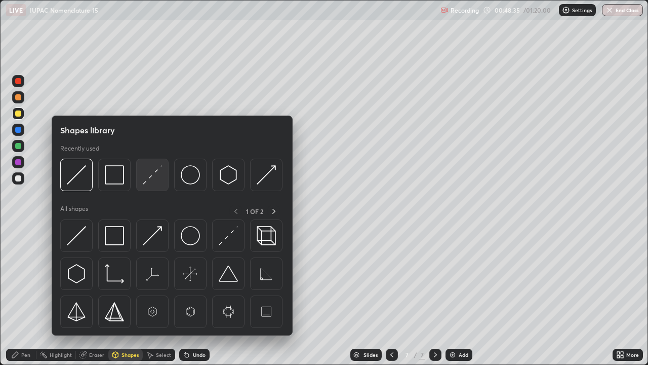
click at [154, 175] on img at bounding box center [152, 174] width 19 height 19
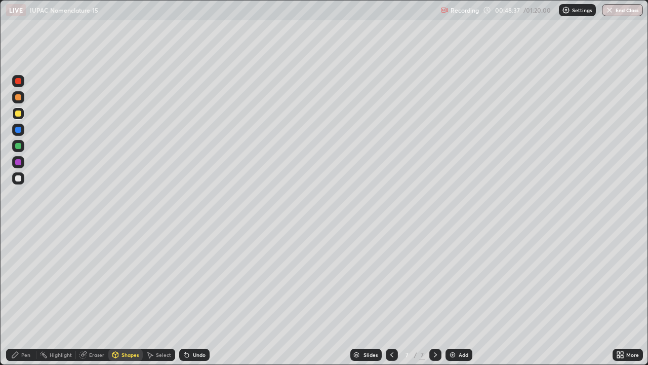
click at [19, 162] on div at bounding box center [18, 162] width 6 height 6
click at [27, 296] on div "Pen" at bounding box center [25, 354] width 9 height 5
click at [95, 296] on div "Eraser" at bounding box center [96, 354] width 15 height 5
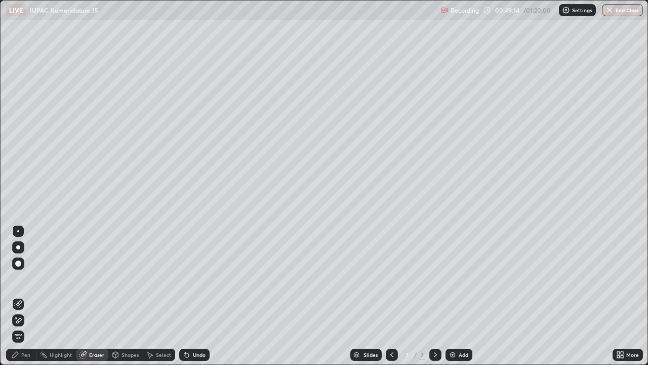
click at [192, 296] on div "Undo" at bounding box center [194, 354] width 30 height 12
click at [22, 296] on div "Pen" at bounding box center [25, 354] width 9 height 5
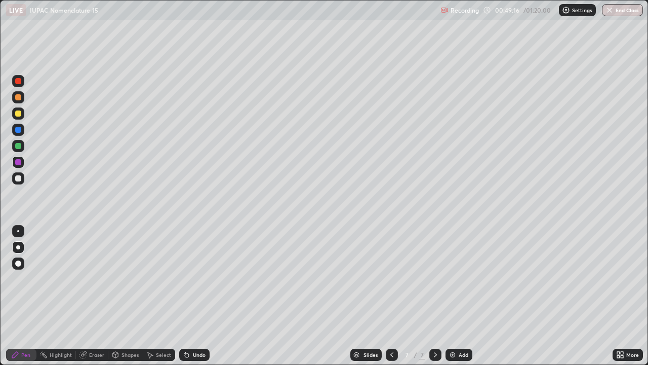
click at [188, 296] on icon at bounding box center [187, 354] width 8 height 8
click at [191, 296] on div "Undo" at bounding box center [194, 354] width 30 height 12
click at [94, 296] on div "Eraser" at bounding box center [96, 354] width 15 height 5
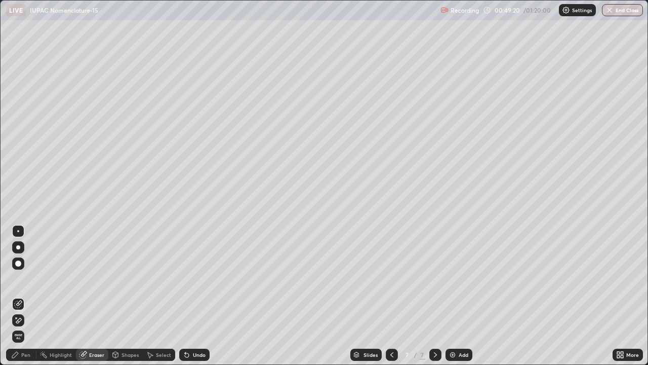
click at [27, 296] on div "Pen" at bounding box center [25, 354] width 9 height 5
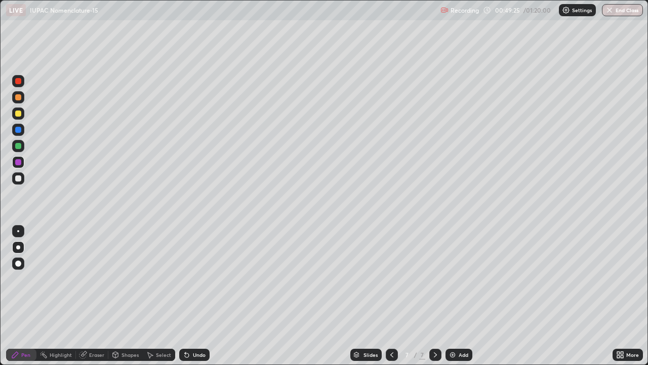
click at [194, 296] on div "Undo" at bounding box center [194, 354] width 30 height 12
click at [390, 296] on icon at bounding box center [391, 354] width 3 height 5
click at [434, 296] on icon at bounding box center [435, 354] width 8 height 8
click at [127, 296] on div "Shapes" at bounding box center [130, 354] width 17 height 5
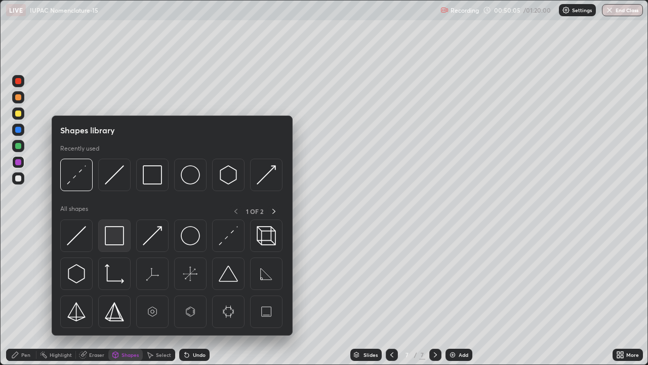
click at [121, 240] on img at bounding box center [114, 235] width 19 height 19
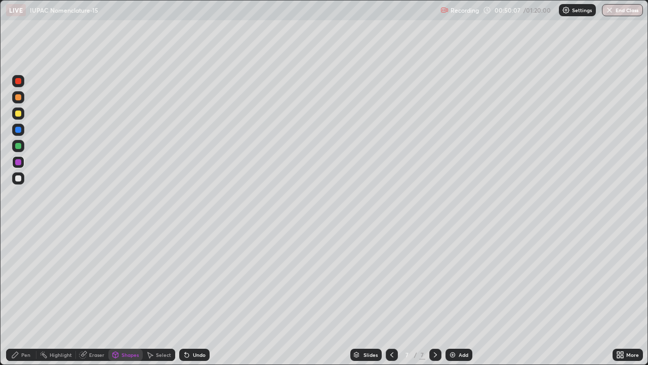
click at [196, 296] on div "Undo" at bounding box center [199, 354] width 13 height 5
click at [195, 296] on div "Undo" at bounding box center [194, 354] width 30 height 12
click at [16, 296] on div "Pen" at bounding box center [21, 354] width 30 height 12
click at [131, 296] on div "Shapes" at bounding box center [125, 354] width 34 height 20
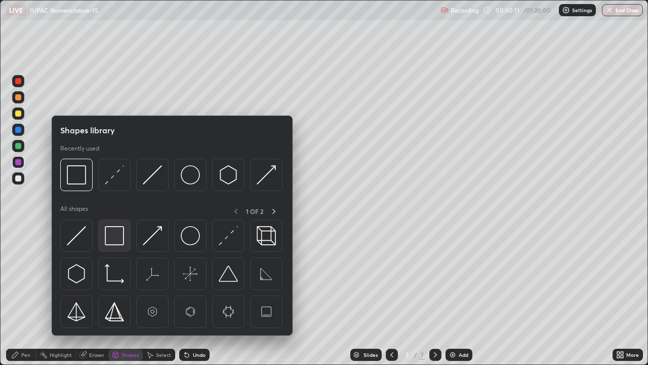
click at [118, 246] on div at bounding box center [114, 235] width 32 height 32
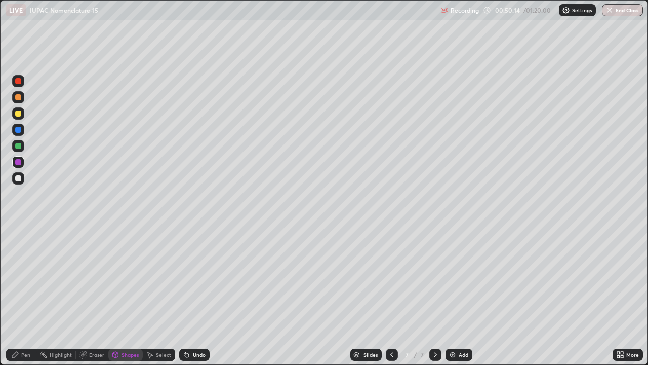
click at [123, 296] on div "Shapes" at bounding box center [125, 354] width 34 height 20
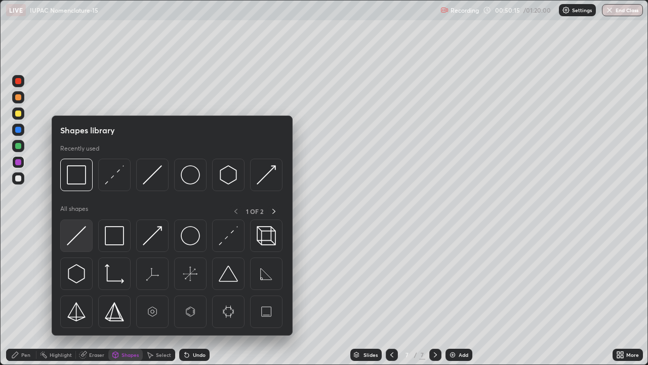
click at [80, 240] on img at bounding box center [76, 235] width 19 height 19
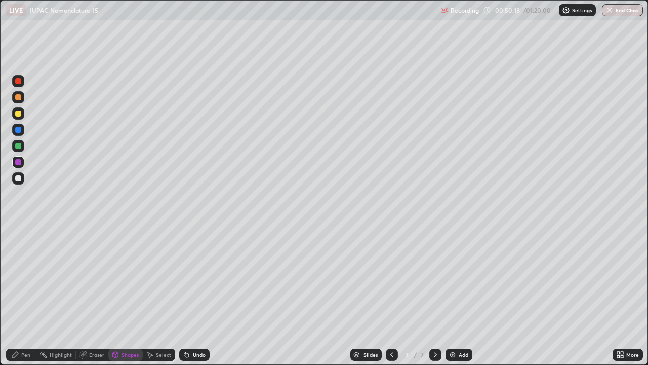
click at [21, 296] on div "Pen" at bounding box center [21, 354] width 30 height 12
click at [131, 296] on div "Shapes" at bounding box center [130, 354] width 17 height 5
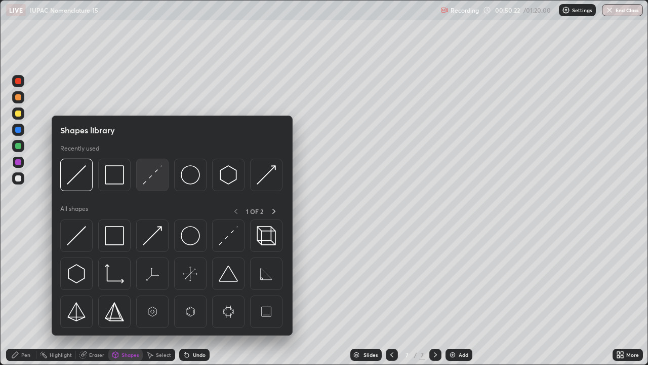
click at [154, 176] on img at bounding box center [152, 174] width 19 height 19
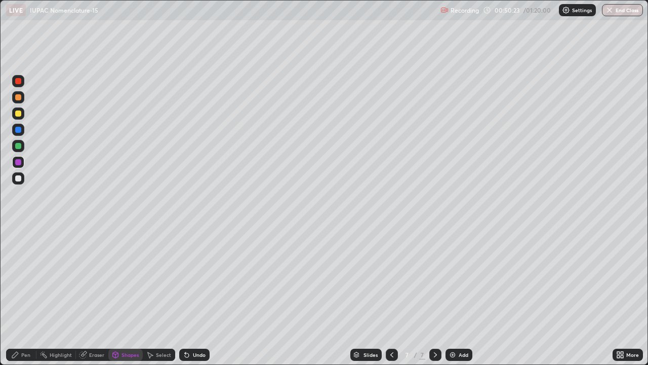
click at [17, 146] on div at bounding box center [18, 146] width 6 height 6
click at [93, 296] on div "Eraser" at bounding box center [92, 354] width 32 height 12
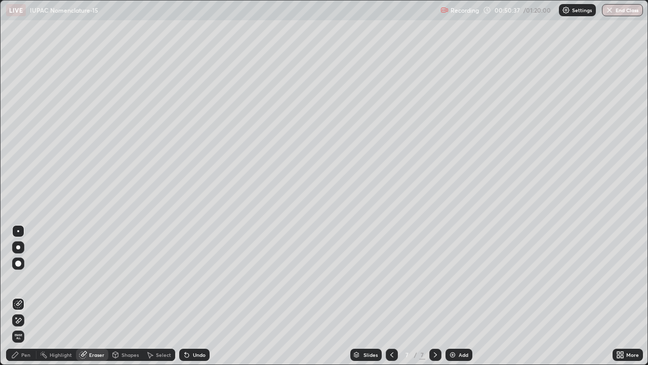
click at [17, 296] on div "Pen" at bounding box center [21, 354] width 30 height 12
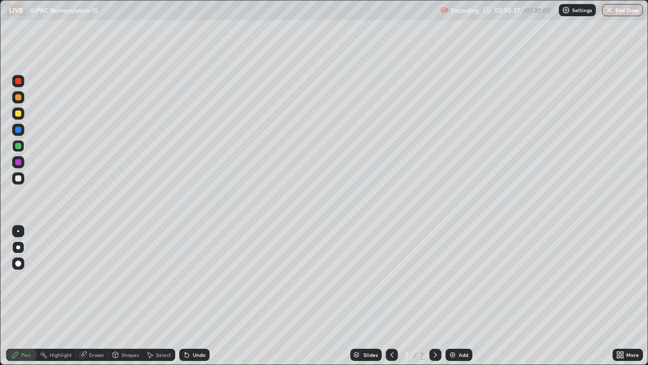
click at [23, 182] on div at bounding box center [18, 178] width 12 height 12
click at [132, 296] on div "Shapes" at bounding box center [130, 354] width 17 height 5
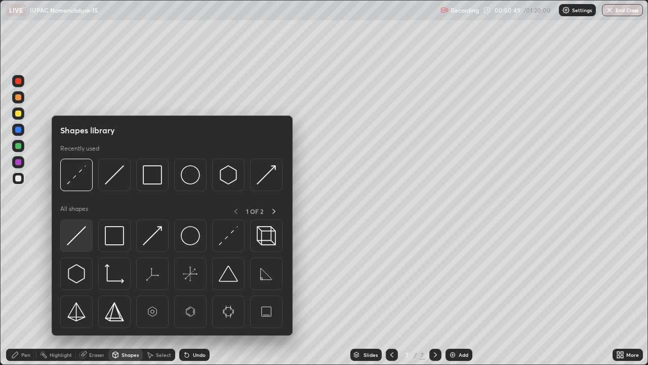
click at [81, 237] on img at bounding box center [76, 235] width 19 height 19
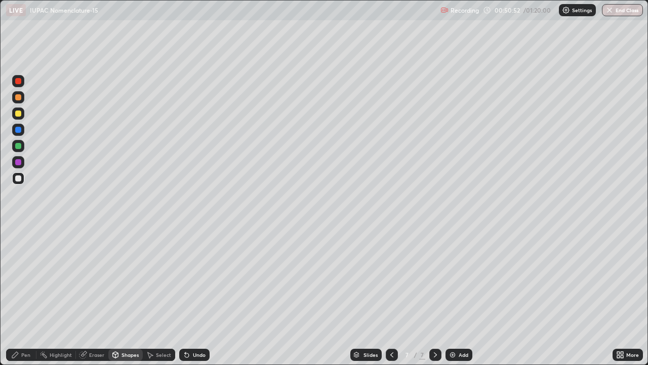
click at [25, 296] on div "Pen" at bounding box center [25, 354] width 9 height 5
click at [202, 296] on div "Undo" at bounding box center [199, 354] width 13 height 5
click at [204, 296] on div "Undo" at bounding box center [199, 354] width 13 height 5
click at [203, 296] on div "Undo" at bounding box center [199, 354] width 13 height 5
click at [205, 296] on div "Undo" at bounding box center [194, 354] width 30 height 12
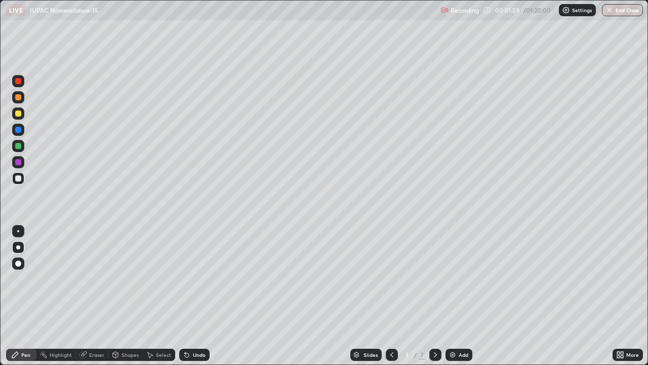
click at [204, 296] on div "Undo" at bounding box center [194, 354] width 30 height 12
click at [456, 296] on img at bounding box center [453, 354] width 8 height 8
click at [204, 296] on div "Undo" at bounding box center [194, 354] width 30 height 12
click at [196, 296] on div "Undo" at bounding box center [199, 354] width 13 height 5
click at [194, 296] on div "Undo" at bounding box center [199, 354] width 13 height 5
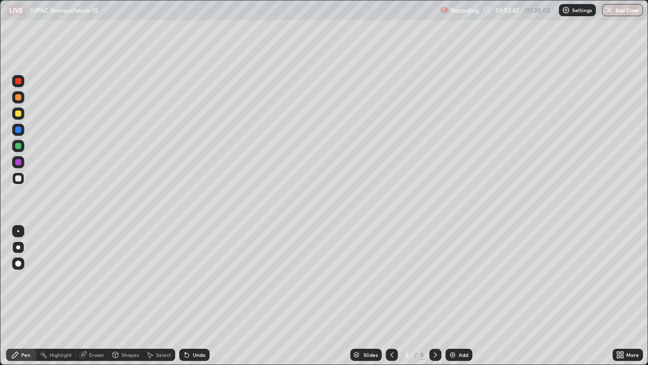
click at [21, 163] on div at bounding box center [18, 162] width 6 height 6
click at [16, 96] on div at bounding box center [18, 97] width 6 height 6
click at [125, 296] on div "Shapes" at bounding box center [125, 354] width 34 height 12
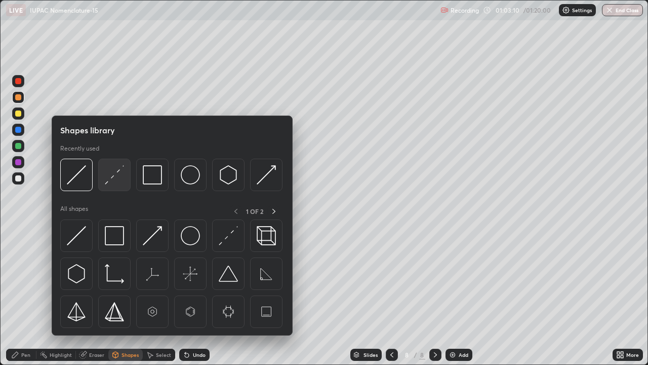
click at [120, 174] on img at bounding box center [114, 174] width 19 height 19
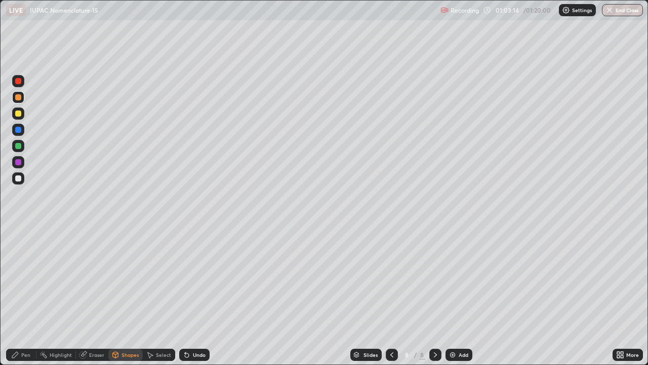
click at [194, 296] on div "Undo" at bounding box center [199, 354] width 13 height 5
click at [25, 296] on div "Pen" at bounding box center [21, 354] width 30 height 12
click at [13, 162] on div at bounding box center [18, 162] width 12 height 12
click at [122, 296] on div "Shapes" at bounding box center [130, 354] width 17 height 5
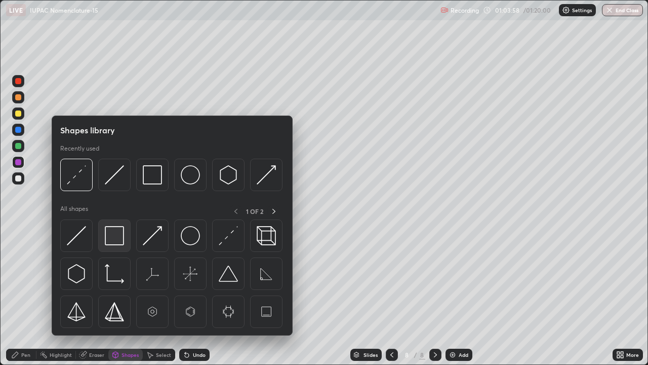
click at [126, 238] on div at bounding box center [114, 235] width 32 height 32
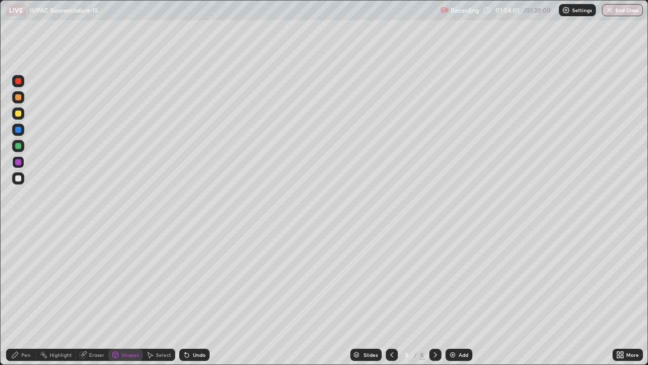
click at [20, 296] on div "Pen" at bounding box center [21, 354] width 30 height 12
click at [96, 296] on div "Eraser" at bounding box center [96, 354] width 15 height 5
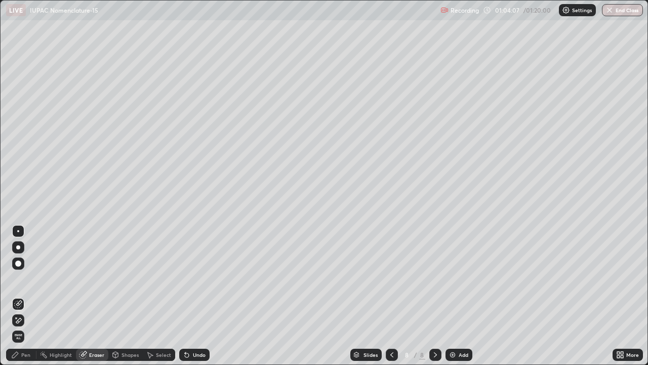
click at [27, 296] on div "Pen" at bounding box center [25, 354] width 9 height 5
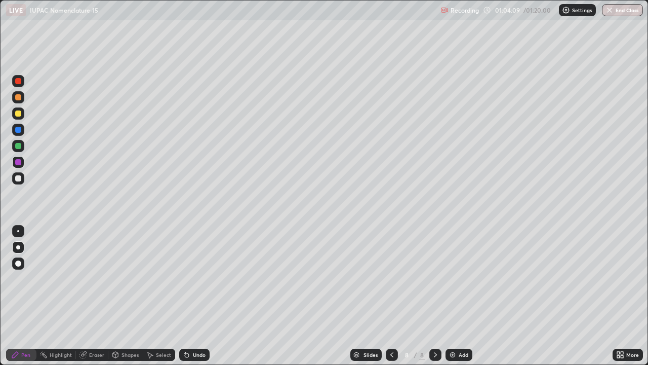
click at [23, 179] on div at bounding box center [18, 178] width 12 height 12
click at [193, 296] on div "Undo" at bounding box center [194, 354] width 30 height 12
click at [188, 296] on icon at bounding box center [187, 354] width 8 height 8
click at [190, 296] on div "Undo" at bounding box center [194, 354] width 30 height 12
click at [191, 296] on div "Undo" at bounding box center [194, 354] width 30 height 12
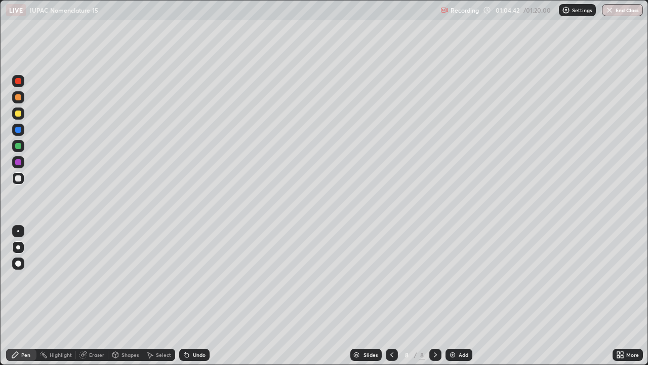
click at [193, 296] on div "Undo" at bounding box center [199, 354] width 13 height 5
click at [189, 296] on div "Undo" at bounding box center [194, 354] width 30 height 12
click at [185, 296] on icon at bounding box center [187, 355] width 4 height 4
click at [21, 174] on div at bounding box center [18, 178] width 12 height 12
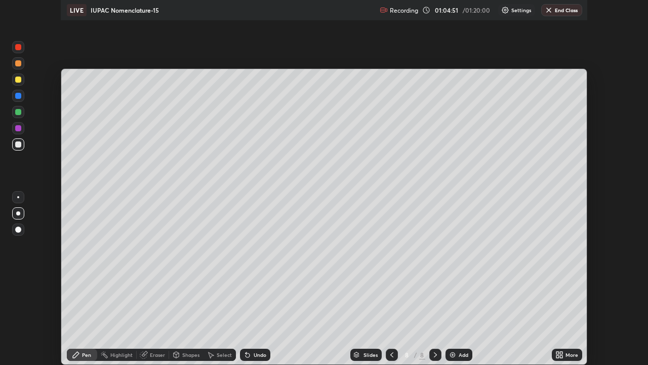
scroll to position [50331, 49980]
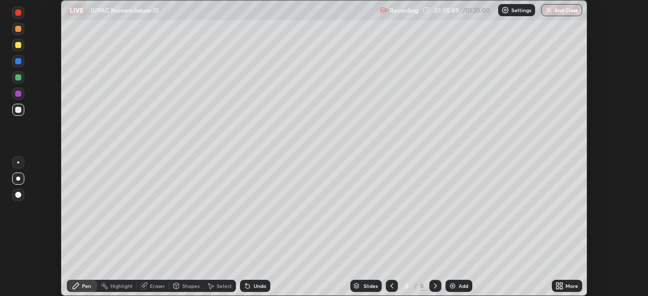
click at [567, 284] on div "More" at bounding box center [572, 286] width 13 height 5
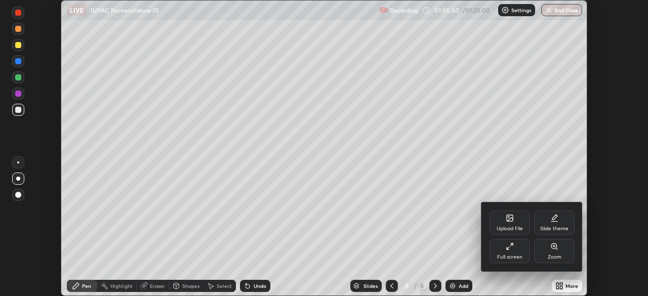
click at [512, 255] on div "Full screen" at bounding box center [509, 257] width 25 height 5
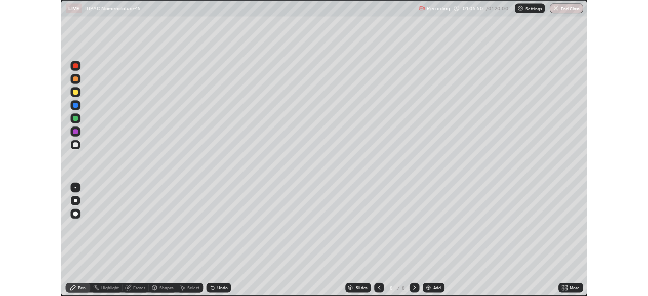
scroll to position [365, 648]
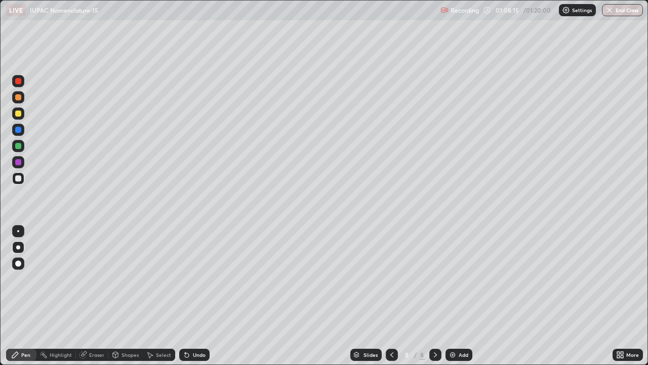
click at [458, 296] on div "Add" at bounding box center [459, 354] width 27 height 12
click at [132, 296] on div "Shapes" at bounding box center [130, 354] width 17 height 5
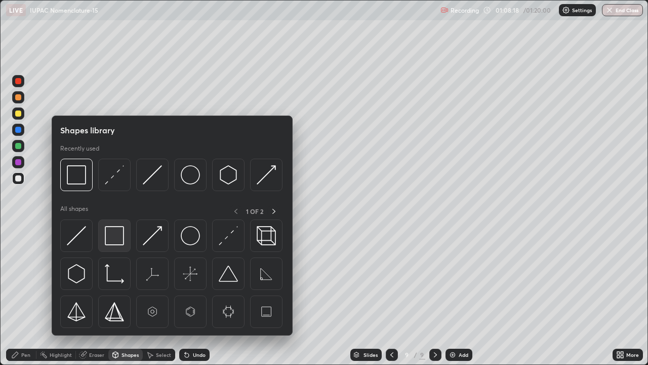
click at [119, 239] on img at bounding box center [114, 235] width 19 height 19
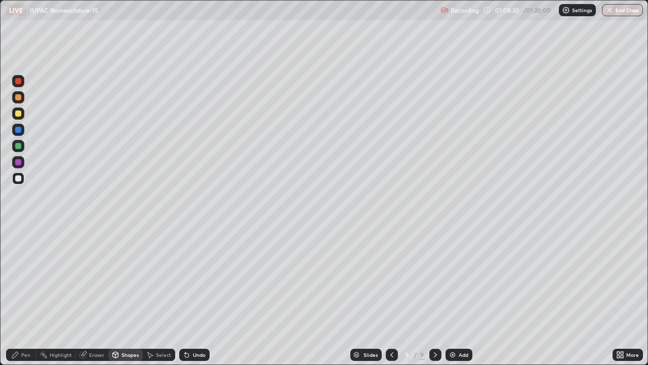
click at [23, 296] on div "Pen" at bounding box center [21, 354] width 30 height 12
click at [86, 296] on div "Eraser" at bounding box center [92, 354] width 32 height 12
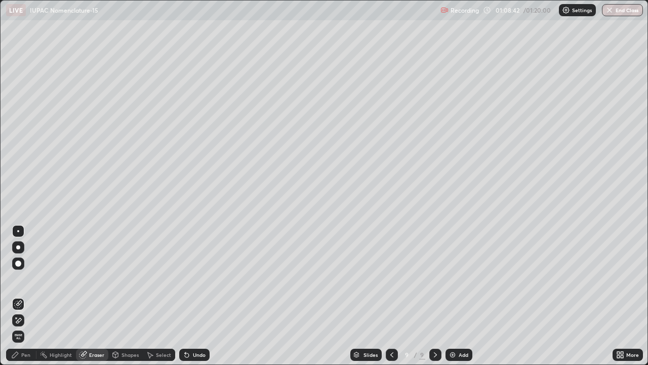
click at [20, 260] on div at bounding box center [18, 263] width 12 height 12
click at [18, 296] on icon at bounding box center [15, 354] width 8 height 8
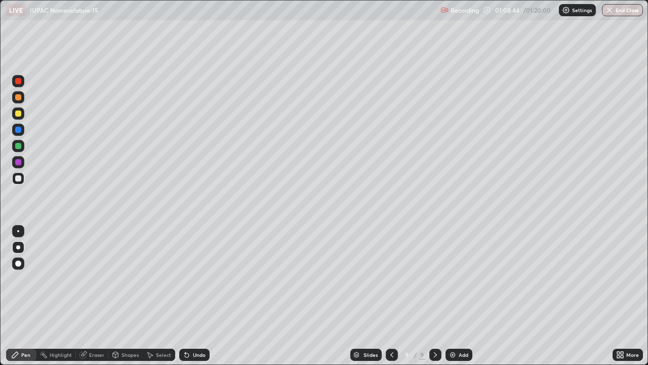
click at [19, 117] on div at bounding box center [18, 113] width 12 height 12
click at [192, 296] on div "Undo" at bounding box center [194, 354] width 30 height 12
click at [195, 296] on div "Undo" at bounding box center [194, 354] width 30 height 12
click at [199, 296] on div "Undo" at bounding box center [194, 354] width 30 height 12
click at [201, 296] on div "Undo" at bounding box center [199, 354] width 13 height 5
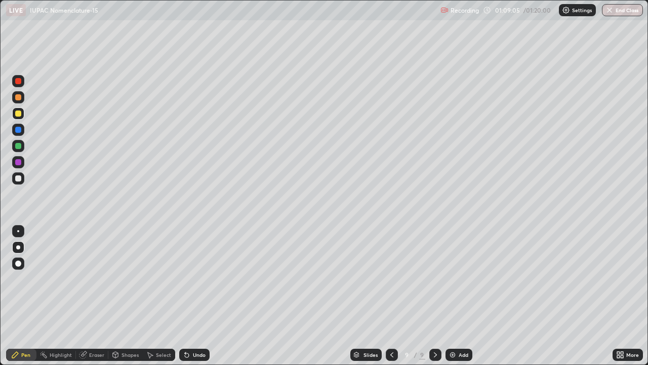
click at [203, 296] on div "Undo" at bounding box center [199, 354] width 13 height 5
click at [17, 131] on div at bounding box center [18, 130] width 6 height 6
click at [140, 296] on div "Shapes" at bounding box center [125, 354] width 34 height 12
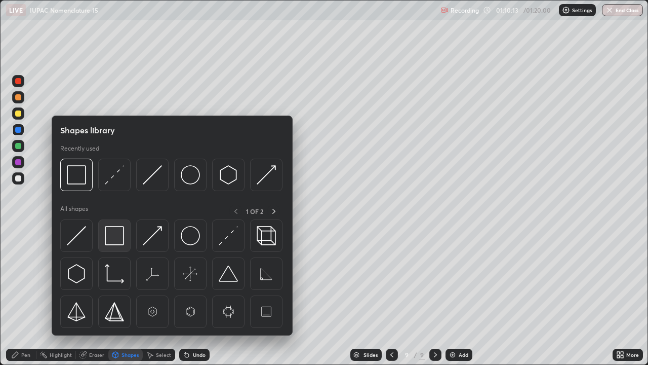
click at [120, 238] on img at bounding box center [114, 235] width 19 height 19
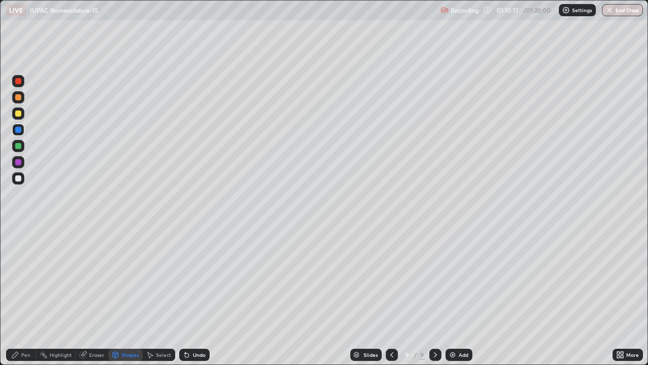
click at [99, 296] on div "Eraser" at bounding box center [92, 354] width 32 height 12
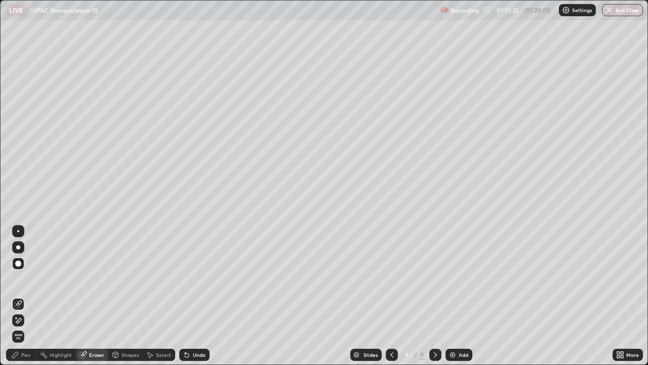
click at [188, 296] on icon at bounding box center [187, 354] width 8 height 8
click at [23, 296] on div at bounding box center [18, 304] width 12 height 12
click at [26, 296] on div "Pen" at bounding box center [25, 354] width 9 height 5
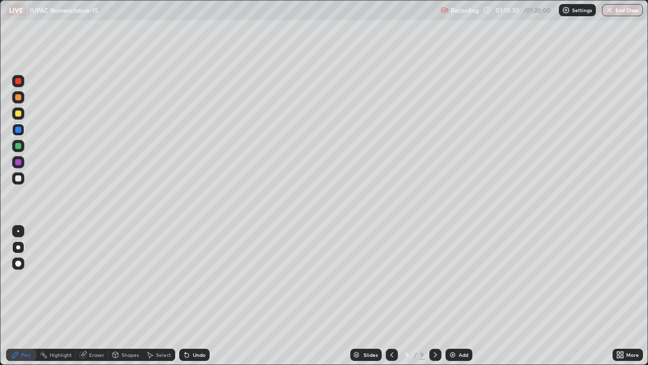
click at [20, 183] on div at bounding box center [18, 178] width 12 height 12
click at [197, 296] on div "Undo" at bounding box center [194, 354] width 30 height 12
click at [208, 296] on div "Undo" at bounding box center [194, 354] width 30 height 12
click at [214, 296] on div "Slides 9 / 9 Add" at bounding box center [411, 354] width 403 height 20
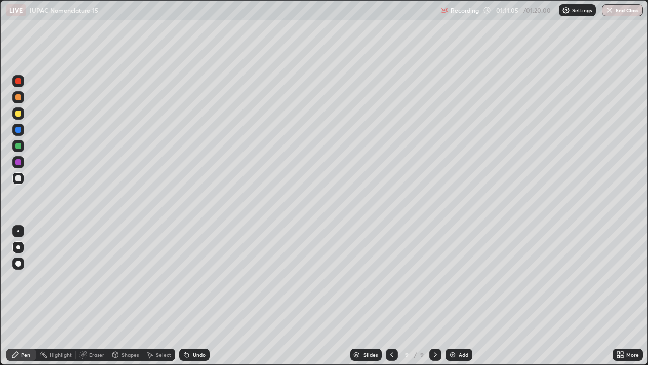
click at [201, 296] on div "Undo" at bounding box center [199, 354] width 13 height 5
click at [197, 296] on div "Undo" at bounding box center [199, 354] width 13 height 5
click at [18, 161] on div at bounding box center [18, 162] width 6 height 6
click at [630, 296] on div "More" at bounding box center [632, 354] width 13 height 5
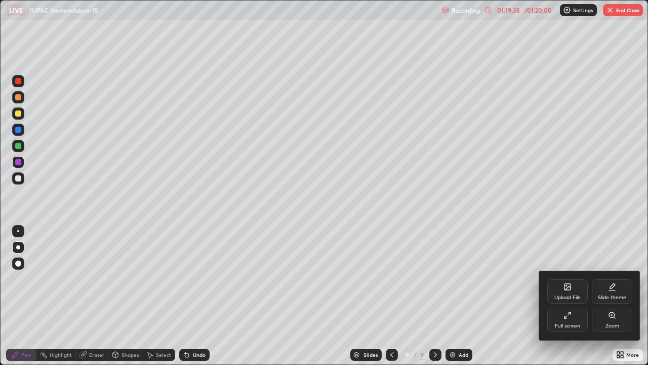
click at [623, 11] on div at bounding box center [324, 182] width 648 height 365
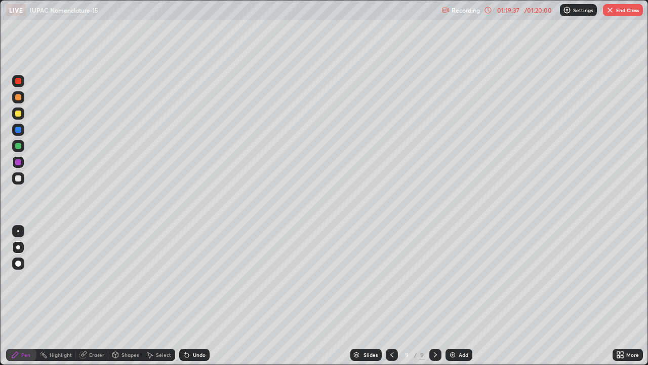
click at [616, 11] on button "End Class" at bounding box center [623, 10] width 40 height 12
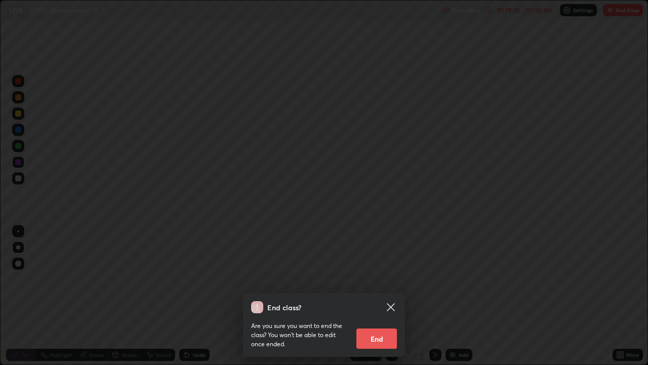
click at [390, 296] on button "End" at bounding box center [376, 338] width 41 height 20
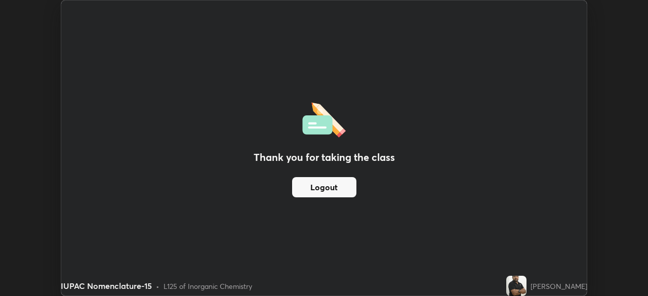
scroll to position [50331, 49980]
